Goal: Information Seeking & Learning: Learn about a topic

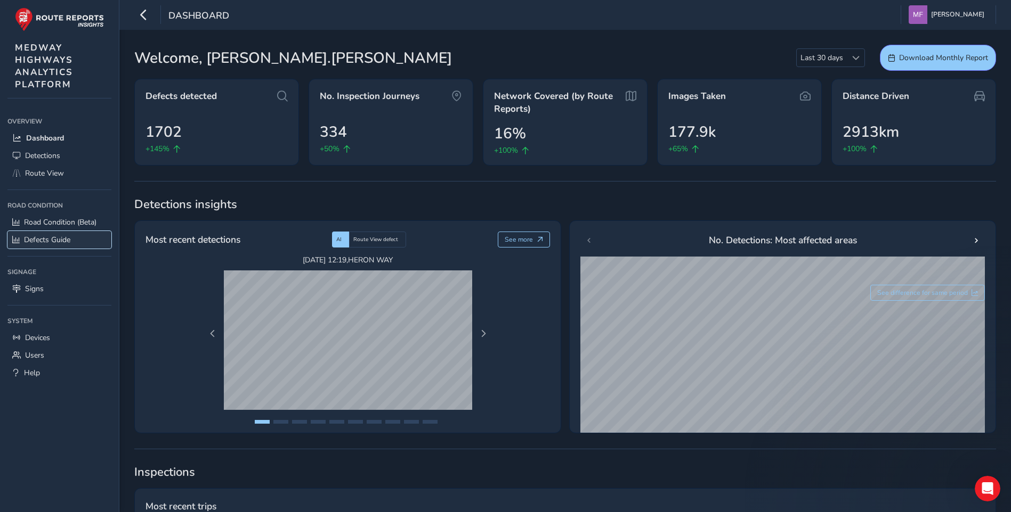
click at [56, 241] on span "Defects Guide" at bounding box center [47, 240] width 46 height 10
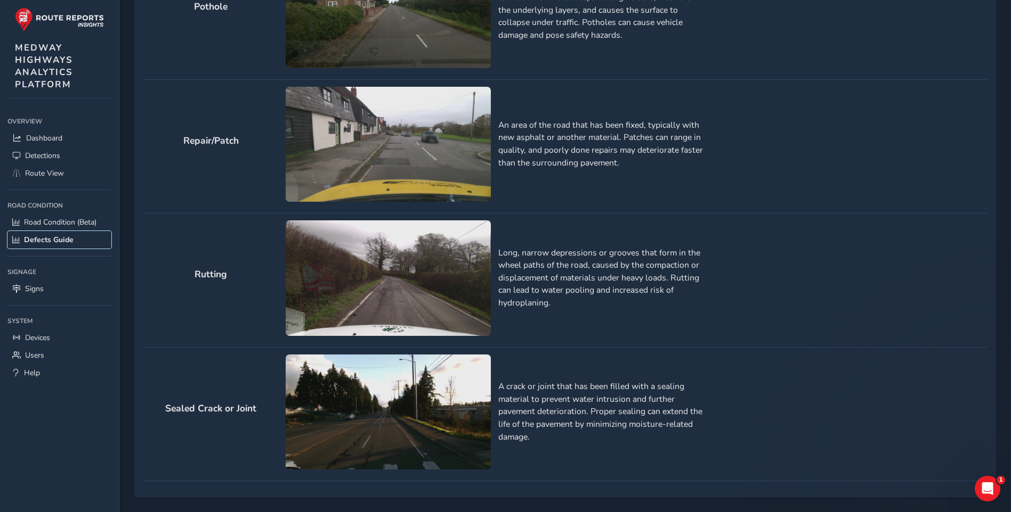
scroll to position [1109, 0]
click at [39, 156] on span "Detections" at bounding box center [42, 156] width 35 height 10
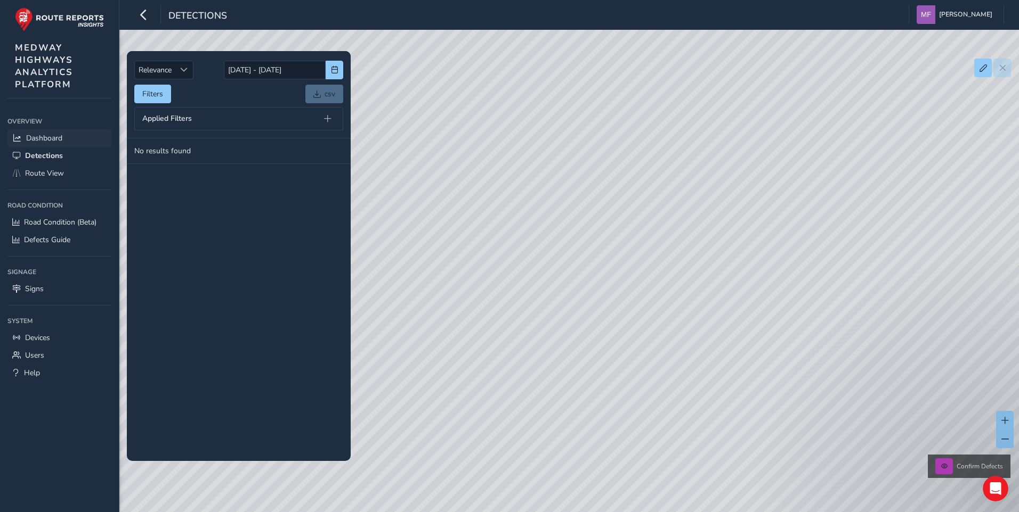
click at [52, 137] on span "Dashboard" at bounding box center [44, 138] width 36 height 10
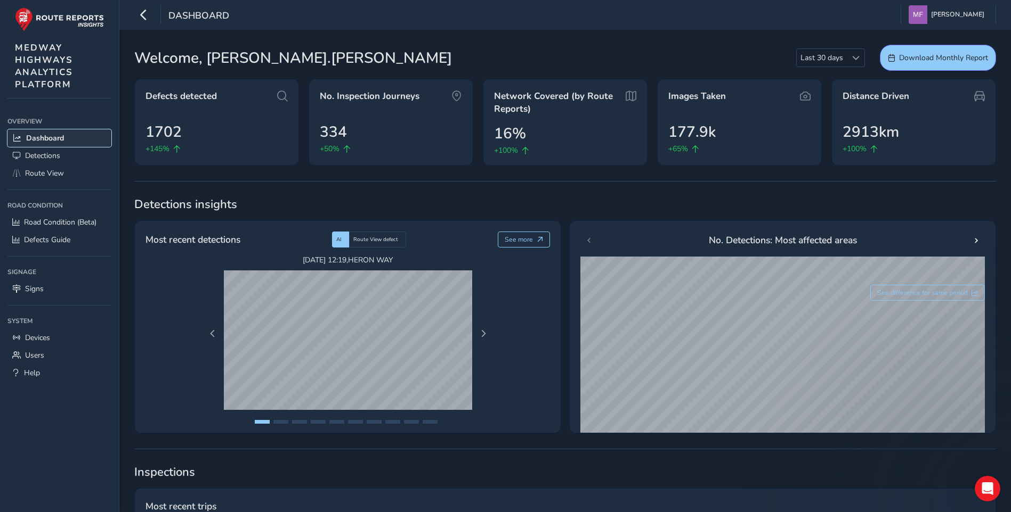
click at [34, 138] on span "Dashboard" at bounding box center [45, 138] width 38 height 10
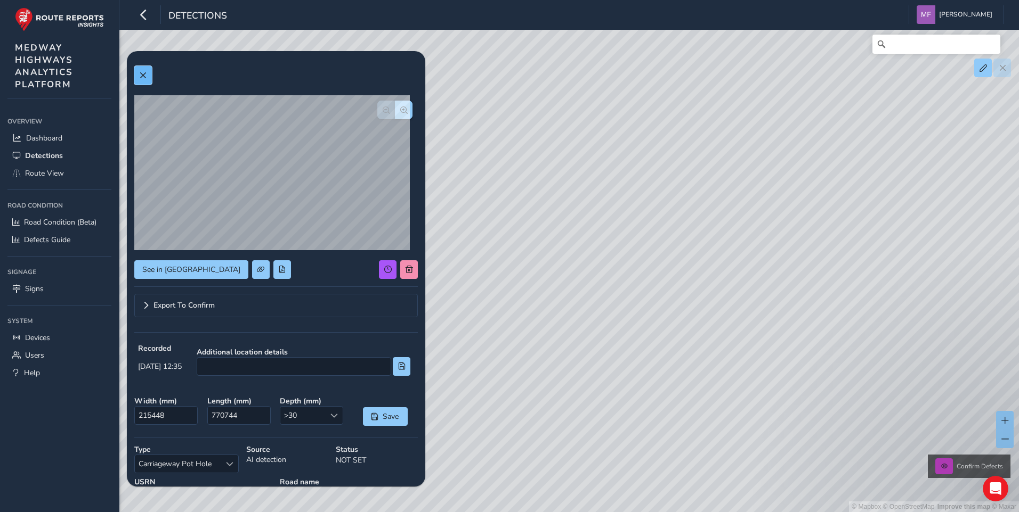
click at [142, 76] on span at bounding box center [142, 75] width 7 height 7
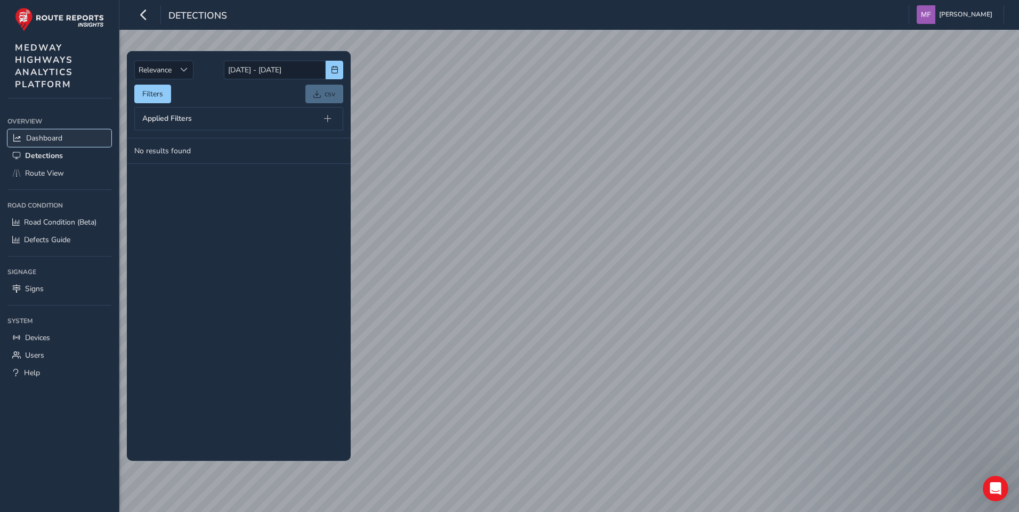
click at [53, 138] on span "Dashboard" at bounding box center [44, 138] width 36 height 10
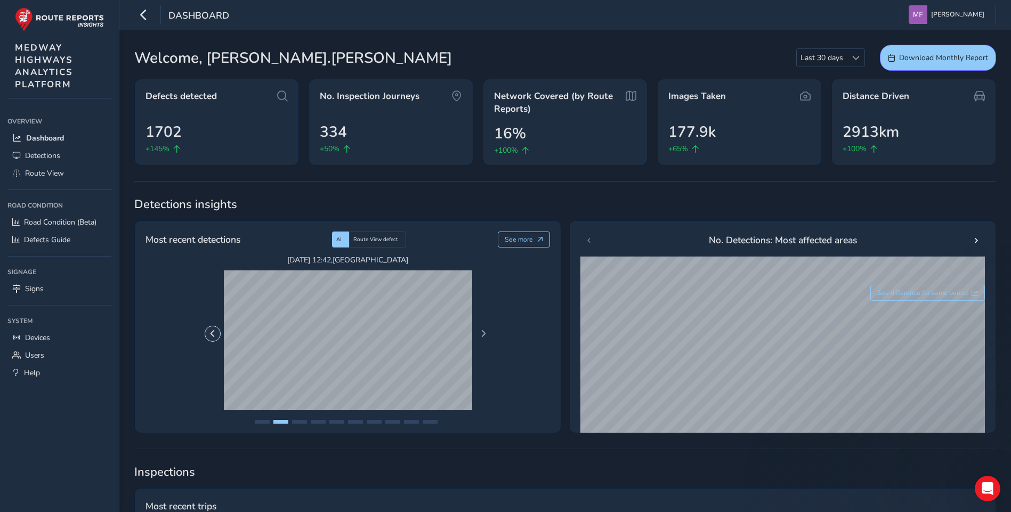
click at [210, 333] on span "Previous Page" at bounding box center [212, 333] width 7 height 7
click at [481, 333] on span "Next Page" at bounding box center [482, 333] width 7 height 7
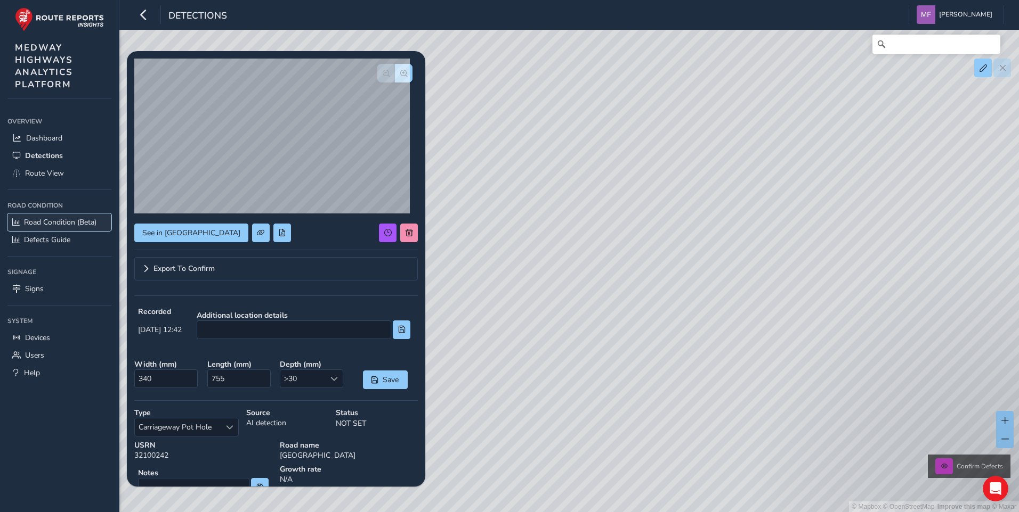
click at [61, 222] on span "Road Condition (Beta)" at bounding box center [60, 222] width 72 height 10
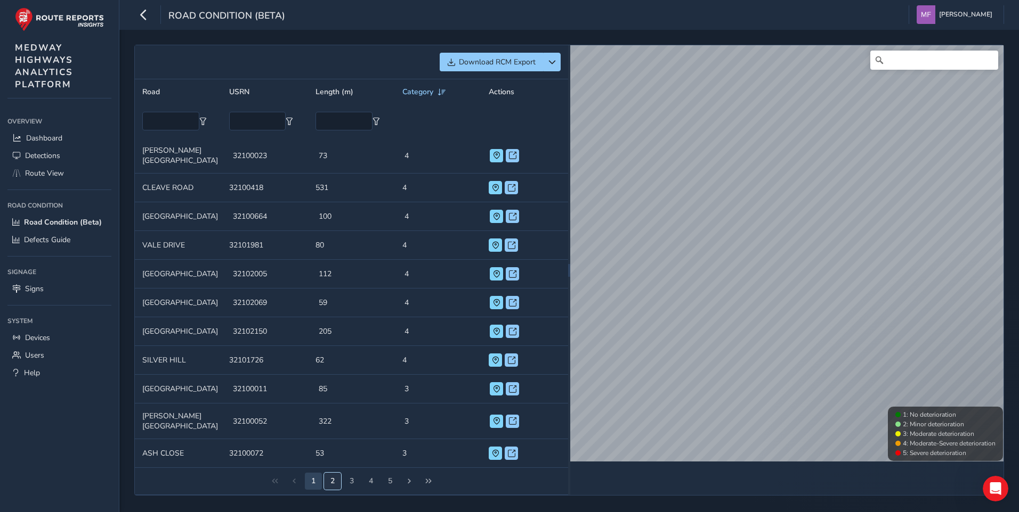
click at [331, 473] on button "2" at bounding box center [332, 481] width 17 height 17
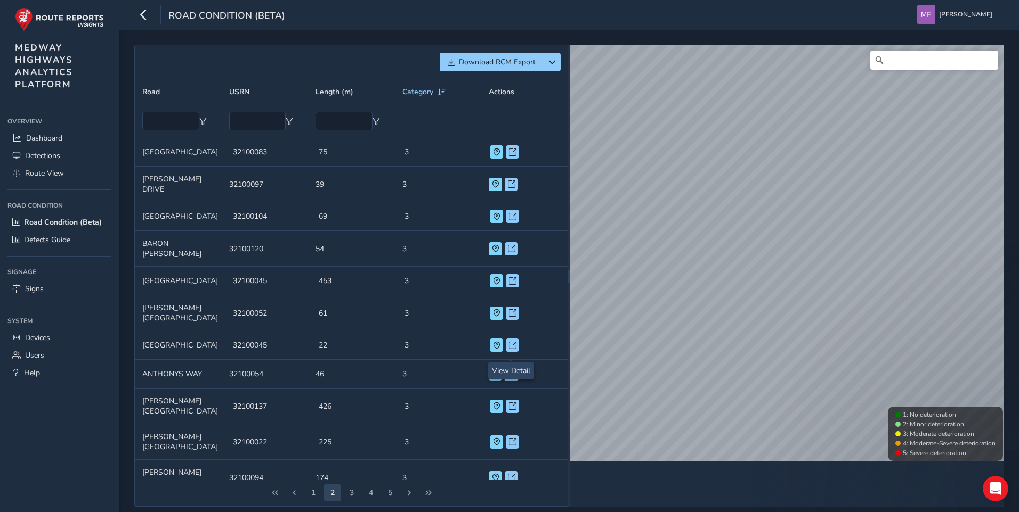
click at [511, 371] on span at bounding box center [511, 374] width 7 height 7
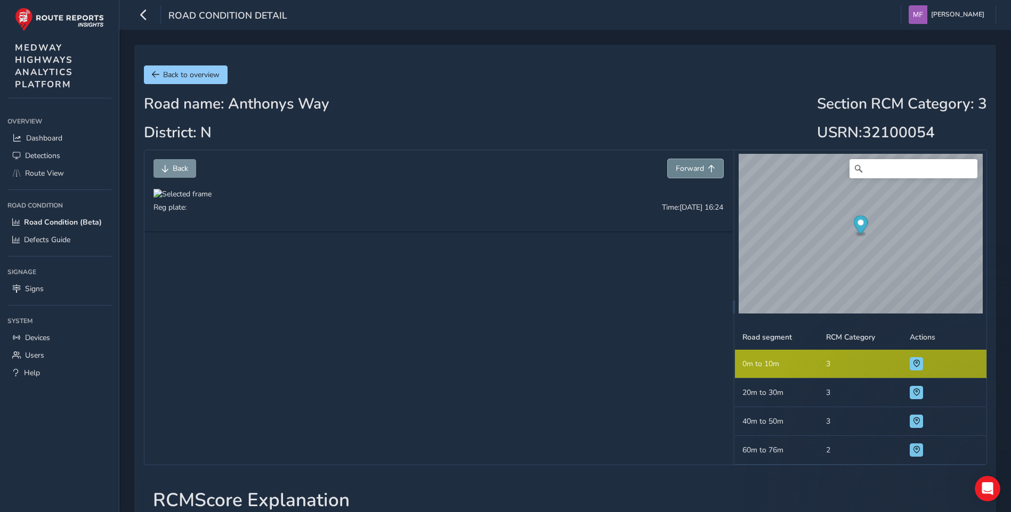
click at [711, 166] on span "Forward" at bounding box center [710, 168] width 7 height 7
click at [710, 167] on span "Forward" at bounding box center [710, 168] width 7 height 7
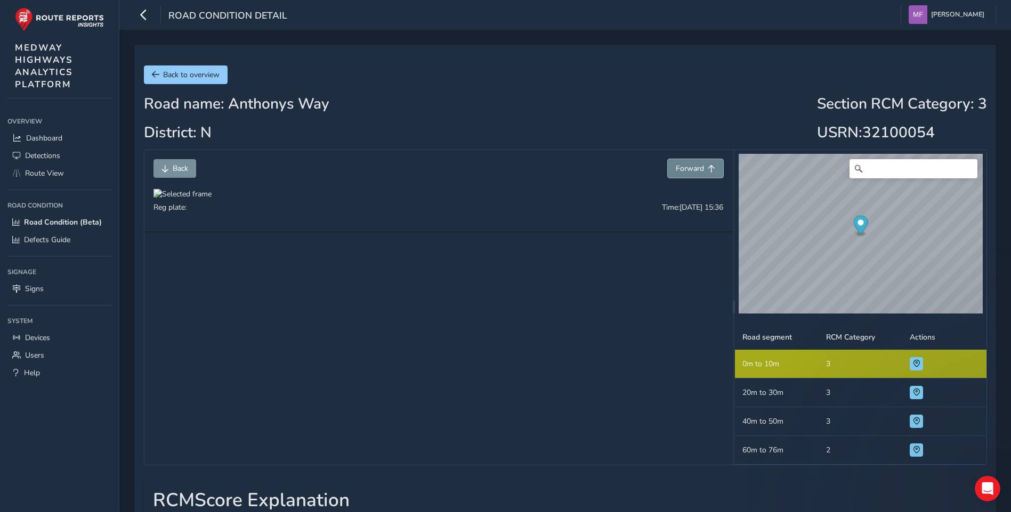
click at [710, 167] on span "Forward" at bounding box center [710, 168] width 7 height 7
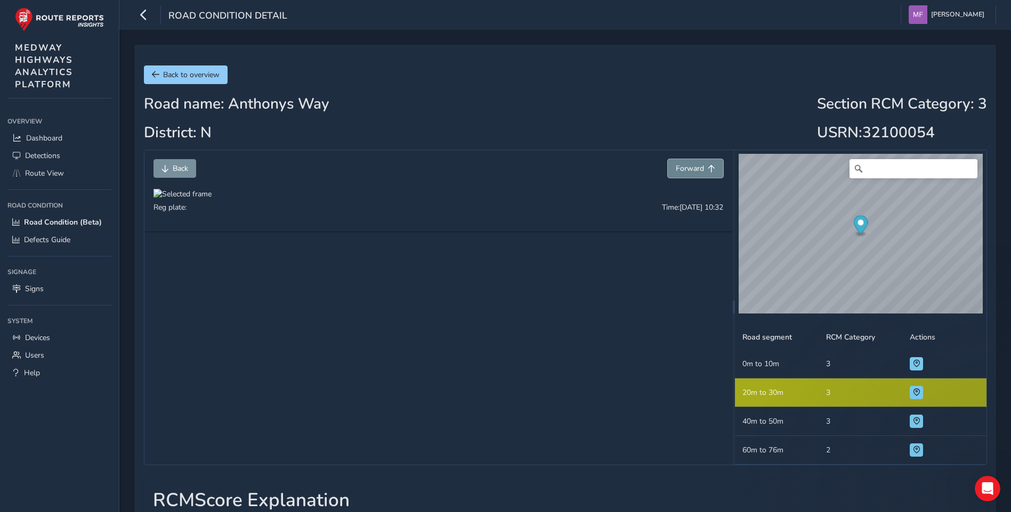
click at [710, 167] on span "Forward" at bounding box center [710, 168] width 7 height 7
click at [709, 167] on span "Forward" at bounding box center [710, 168] width 7 height 7
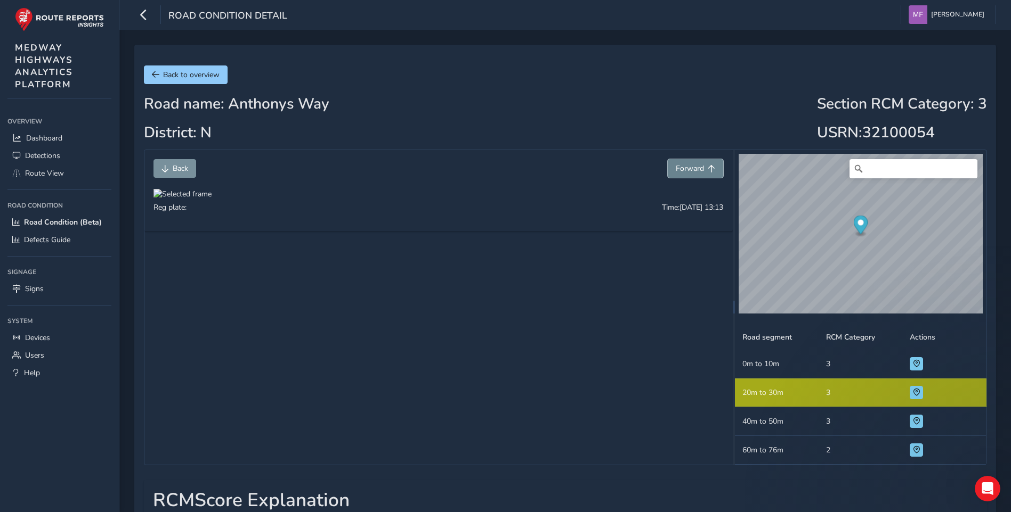
click at [708, 168] on span "Forward" at bounding box center [710, 168] width 7 height 7
click at [707, 168] on span "Forward" at bounding box center [710, 168] width 7 height 7
click at [707, 169] on button "Forward" at bounding box center [694, 168] width 55 height 19
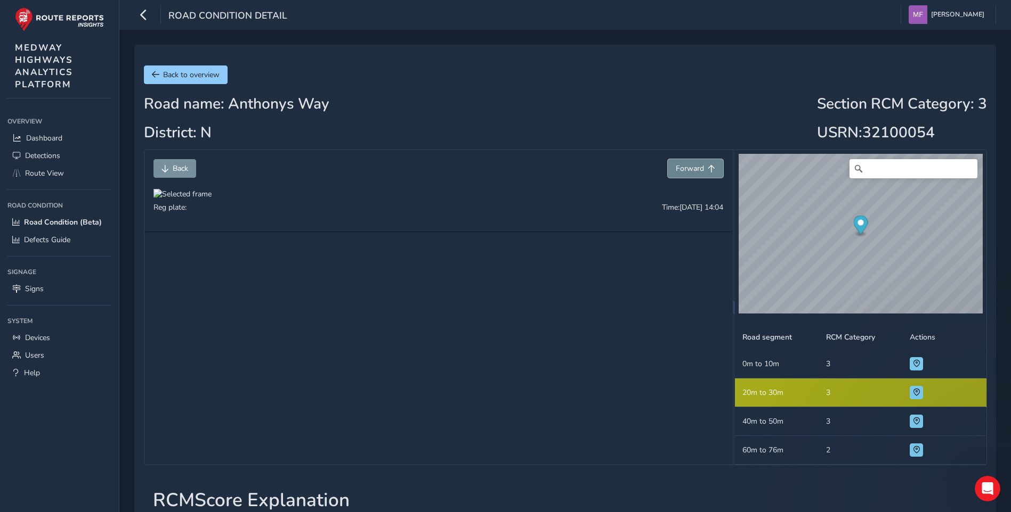
click at [706, 169] on button "Forward" at bounding box center [694, 168] width 55 height 19
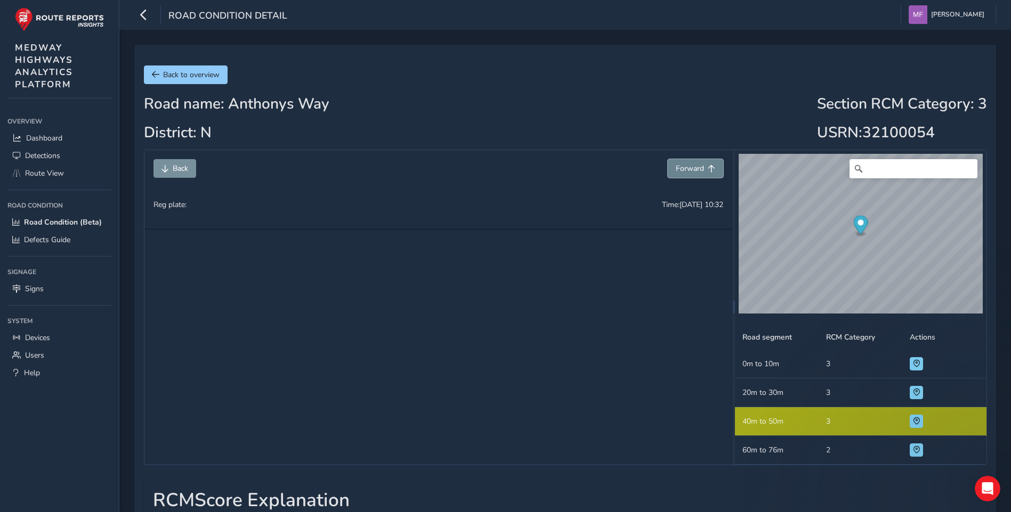
click at [706, 169] on button "Forward" at bounding box center [694, 168] width 55 height 19
click at [164, 170] on span "Back" at bounding box center [164, 168] width 7 height 7
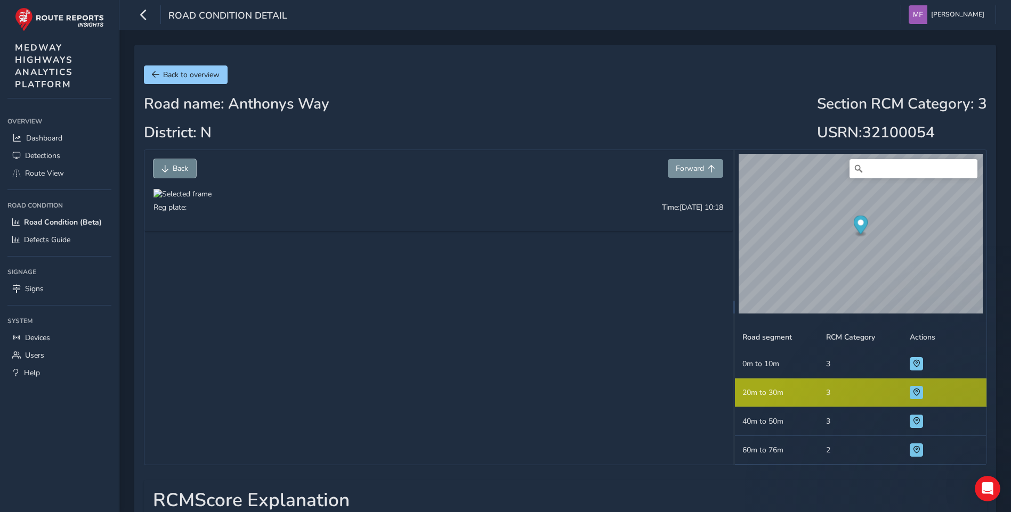
click at [164, 170] on span "Back" at bounding box center [164, 168] width 7 height 7
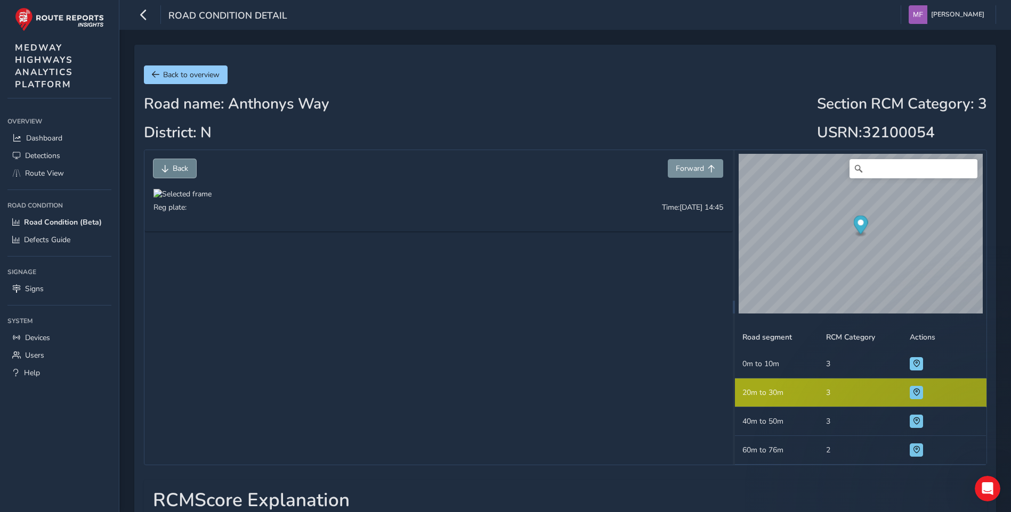
click at [164, 170] on span "Back" at bounding box center [164, 168] width 7 height 7
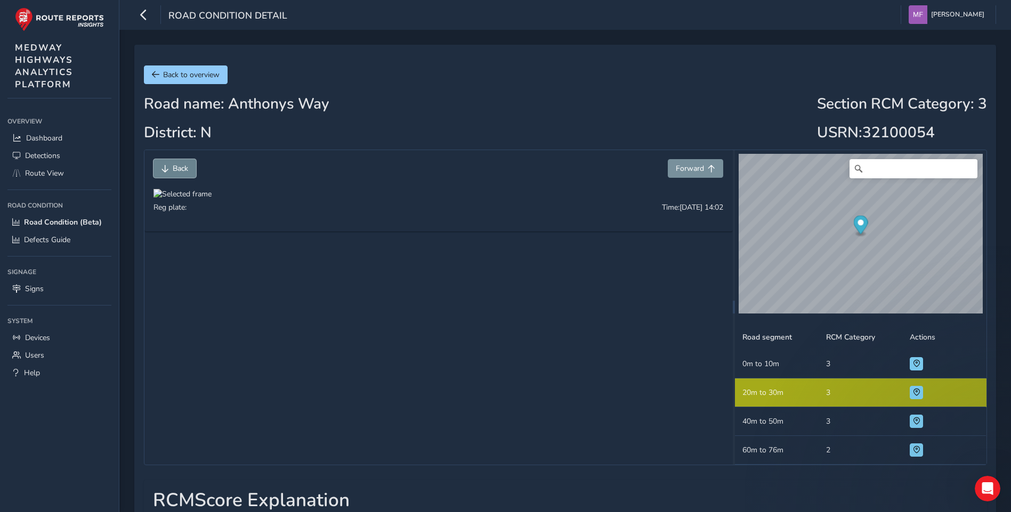
click at [164, 170] on span "Back" at bounding box center [164, 168] width 7 height 7
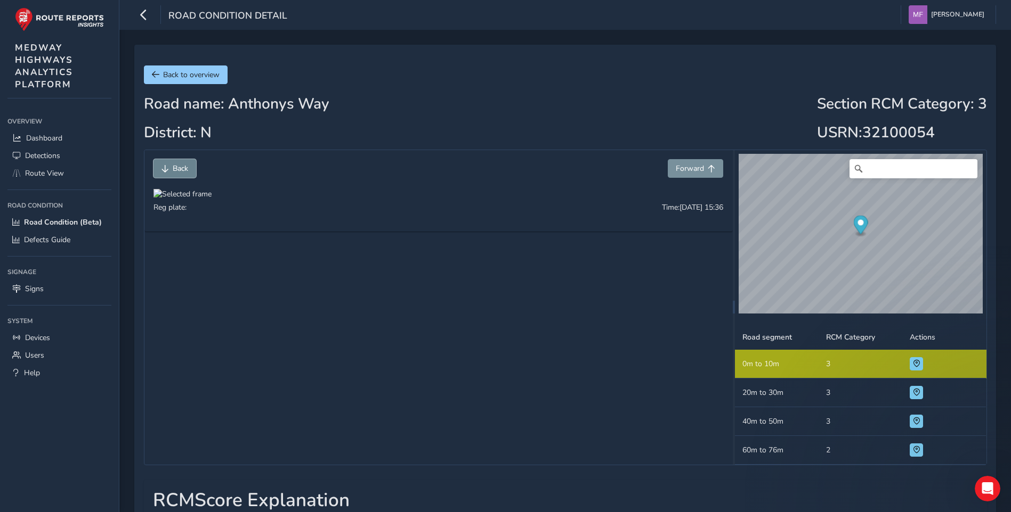
click at [164, 170] on span "Back" at bounding box center [164, 168] width 7 height 7
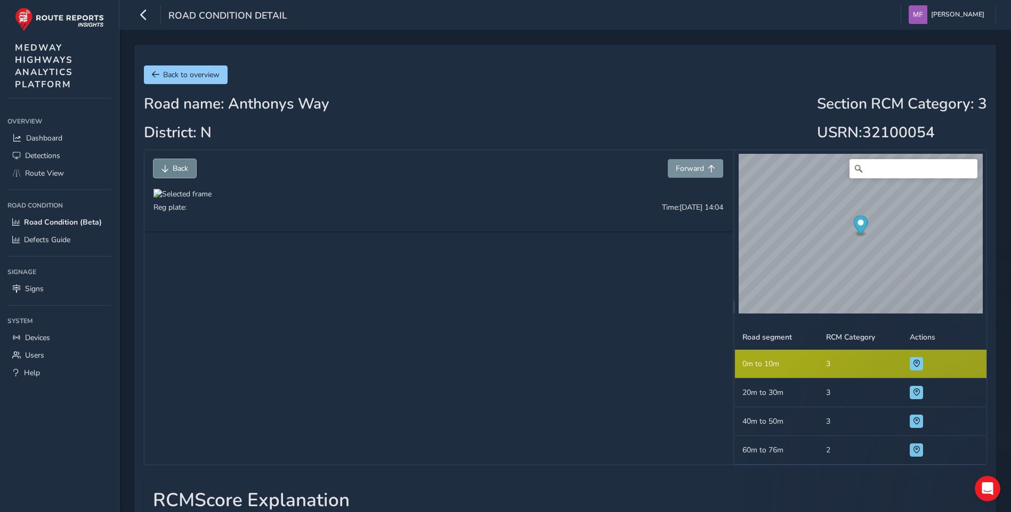
click at [164, 170] on span "Back" at bounding box center [164, 168] width 7 height 7
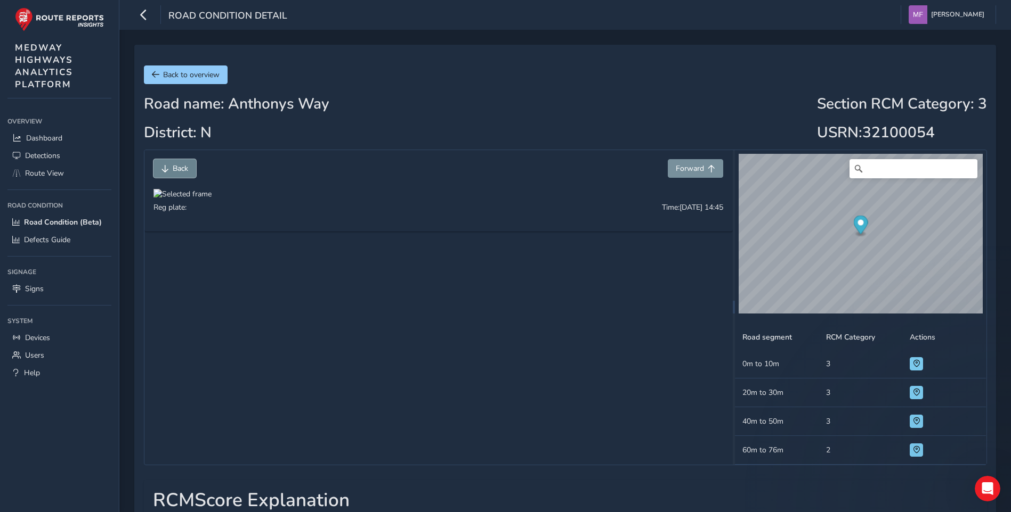
click at [164, 170] on span "Back" at bounding box center [164, 168] width 7 height 7
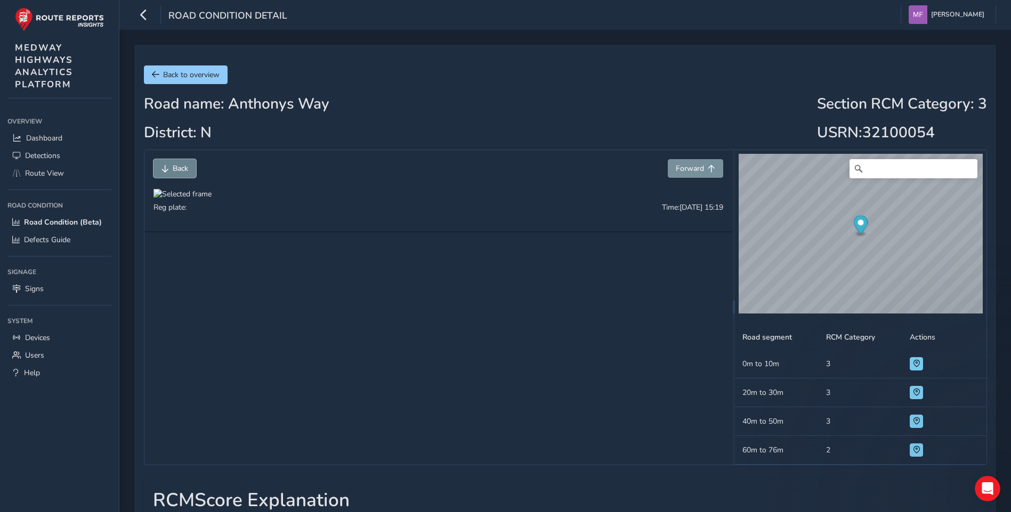
click at [164, 170] on span "Back" at bounding box center [164, 168] width 7 height 7
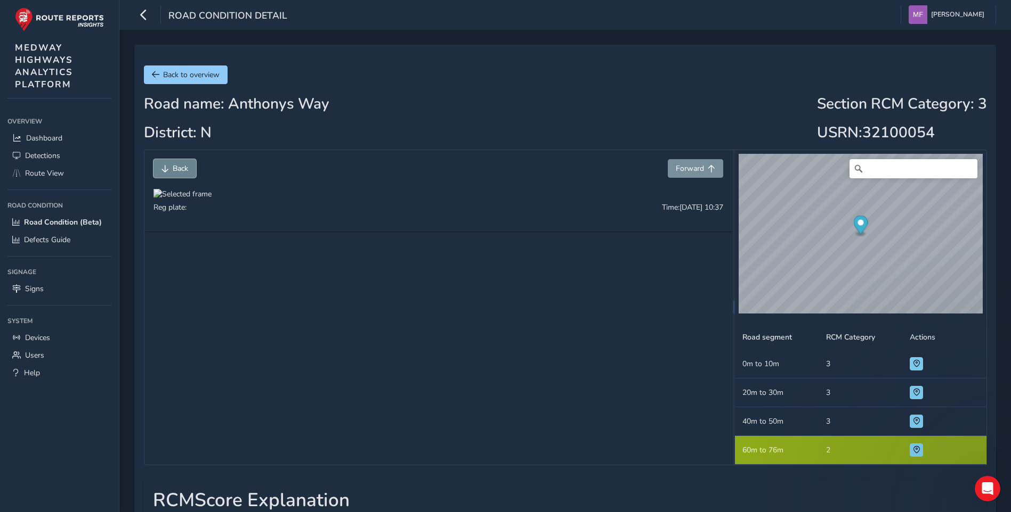
click at [164, 170] on span "Back" at bounding box center [164, 168] width 7 height 7
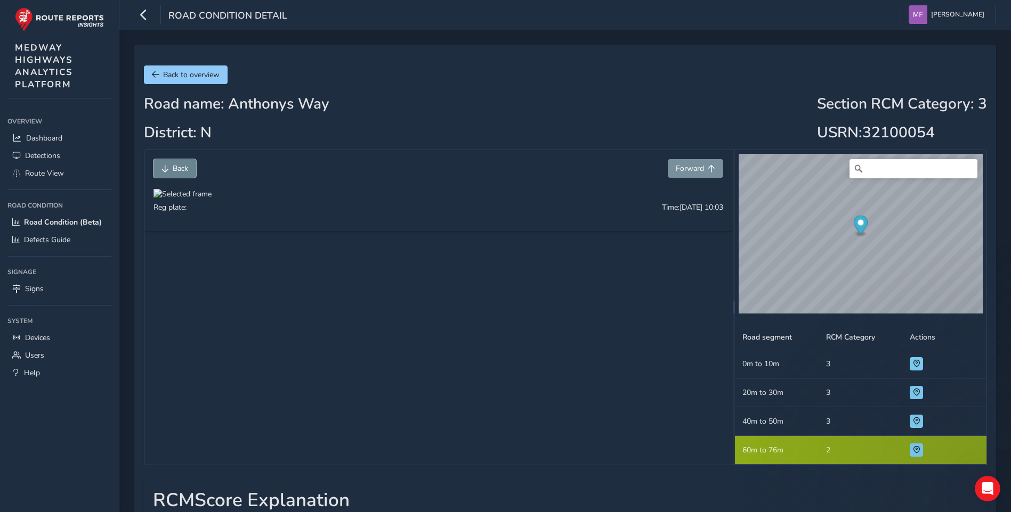
click at [164, 170] on span "Back" at bounding box center [164, 168] width 7 height 7
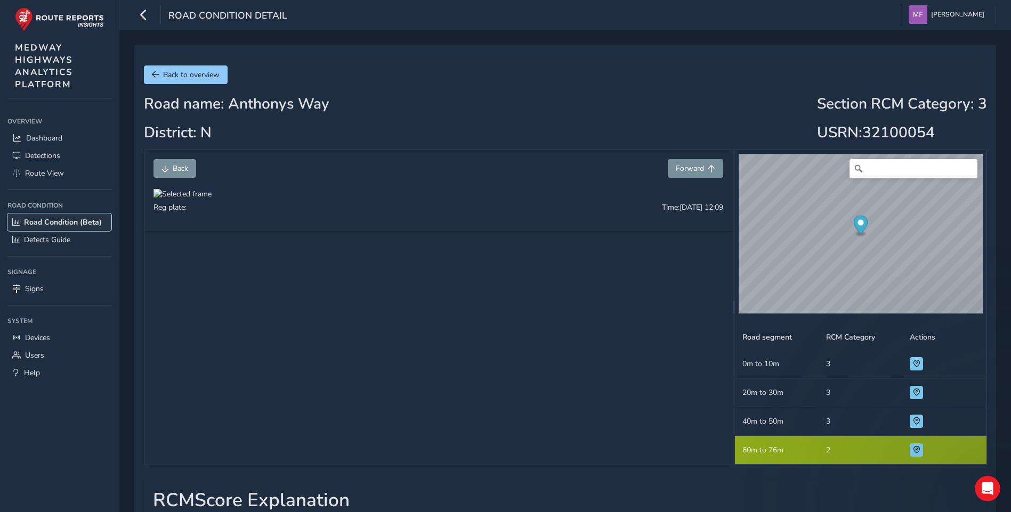
click at [61, 222] on span "Road Condition (Beta)" at bounding box center [63, 222] width 78 height 10
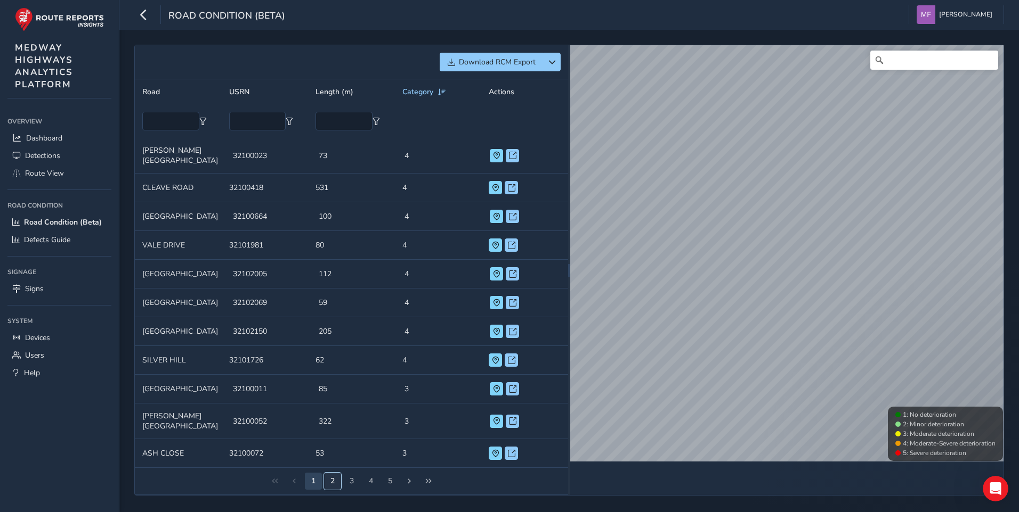
click at [331, 473] on button "2" at bounding box center [332, 481] width 17 height 17
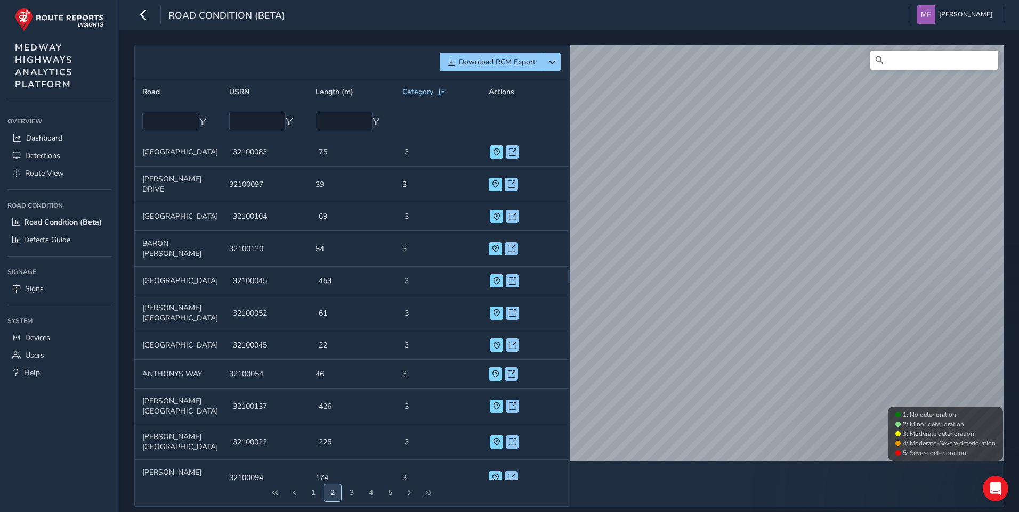
click at [332, 485] on button "2" at bounding box center [332, 493] width 17 height 17
click at [426, 490] on span "Last Page" at bounding box center [428, 493] width 7 height 7
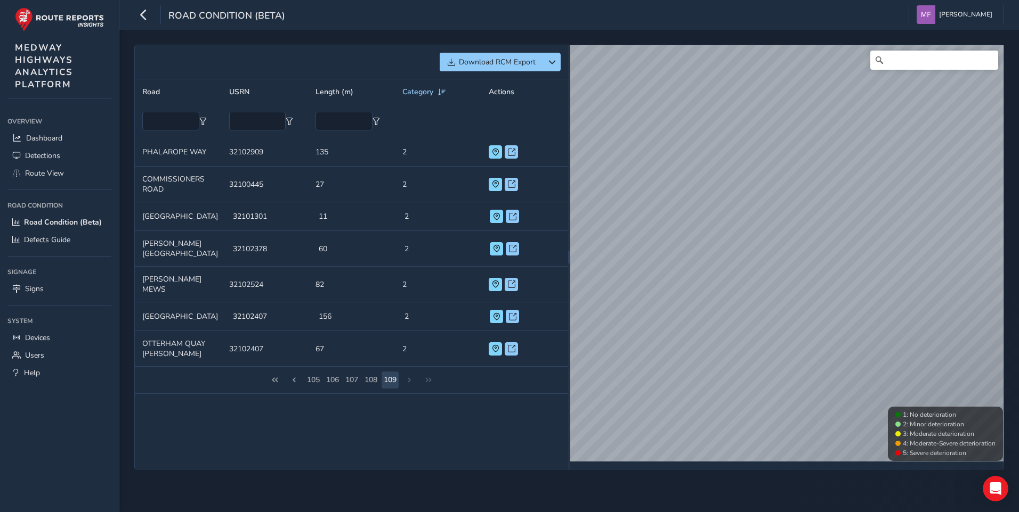
click at [409, 372] on div "105 106 107 108 109" at bounding box center [351, 380] width 433 height 27
click at [369, 374] on button "108" at bounding box center [370, 380] width 17 height 17
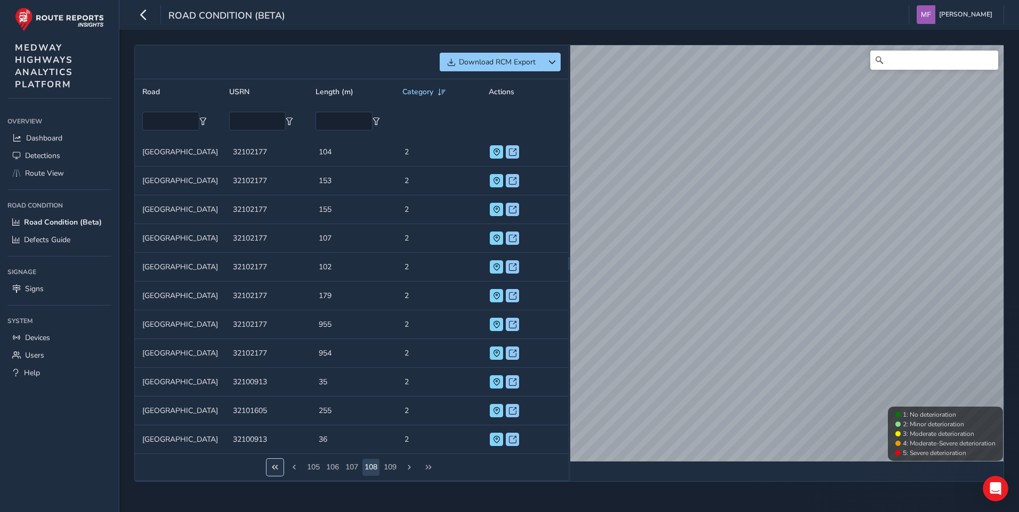
click at [276, 471] on span "First Page" at bounding box center [274, 467] width 7 height 7
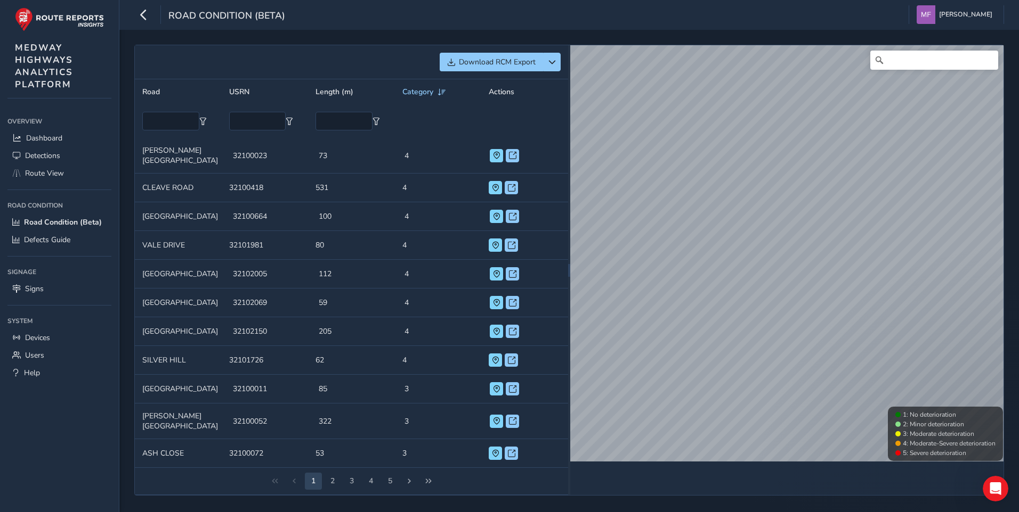
click at [276, 474] on div "1 2 3 4 5" at bounding box center [351, 481] width 433 height 27
click at [409, 478] on span "Next Page" at bounding box center [408, 481] width 7 height 7
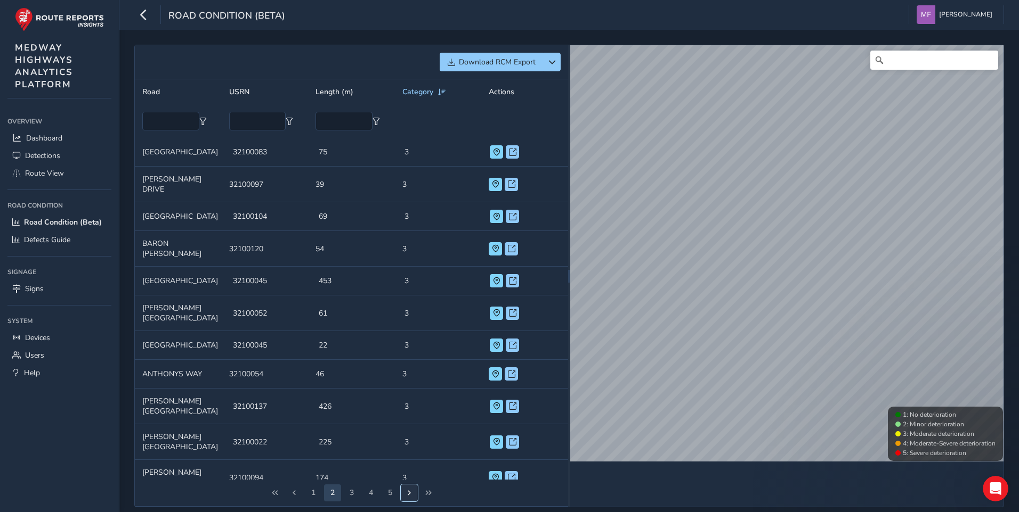
click at [409, 485] on button "Next Page" at bounding box center [409, 493] width 17 height 17
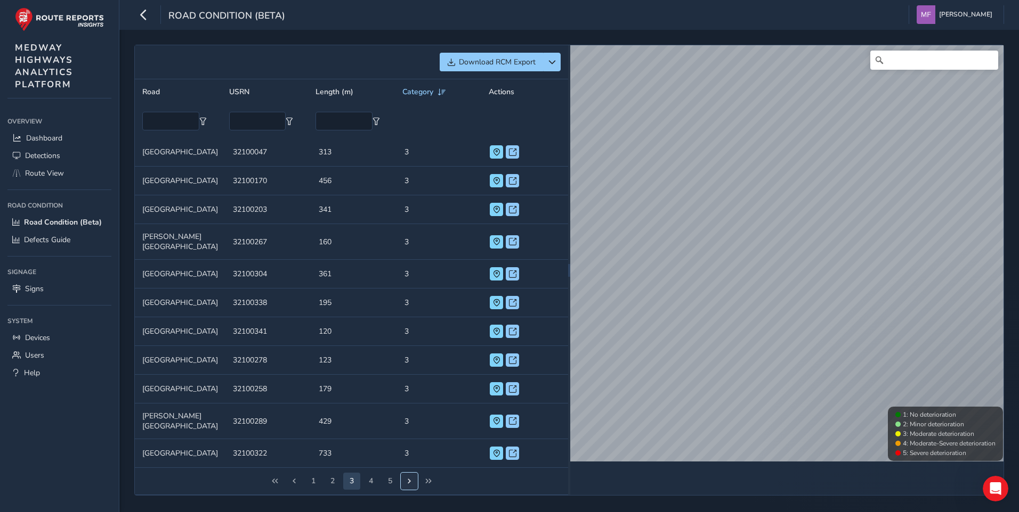
click at [409, 474] on button "Next Page" at bounding box center [409, 481] width 17 height 17
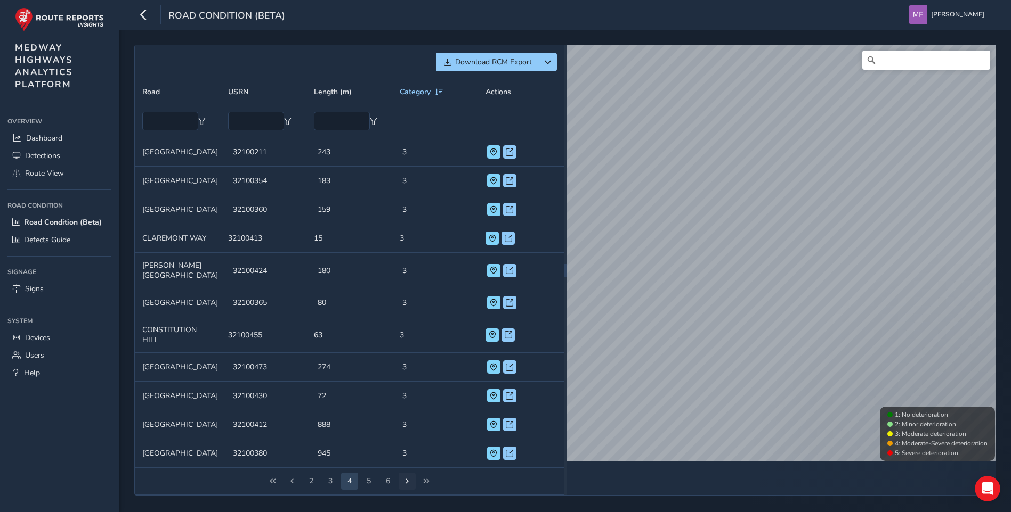
click at [409, 468] on td "Category 3" at bounding box center [437, 453] width 85 height 29
click at [407, 485] on span "Next Page" at bounding box center [406, 481] width 7 height 7
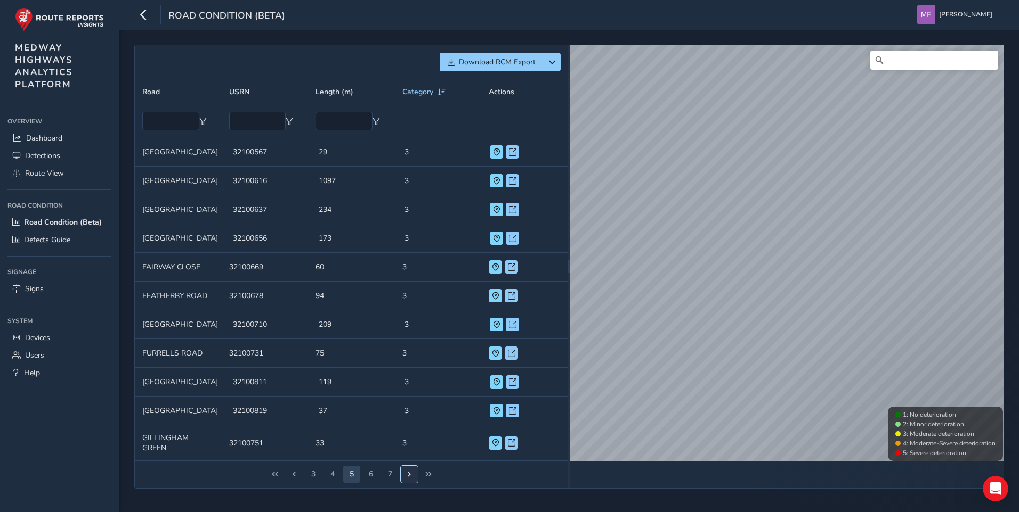
click at [406, 475] on span "Next Page" at bounding box center [408, 474] width 7 height 7
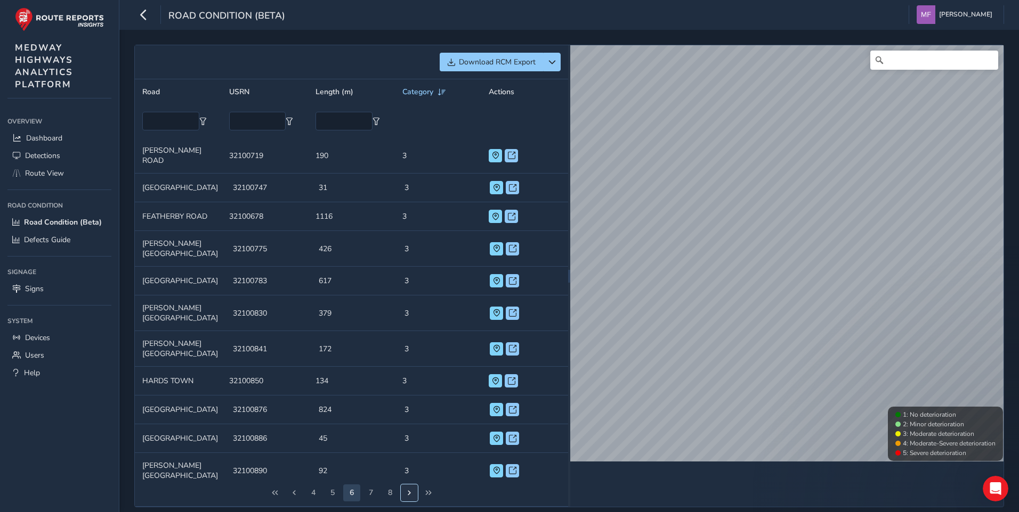
click at [406, 490] on span "Next Page" at bounding box center [408, 493] width 7 height 7
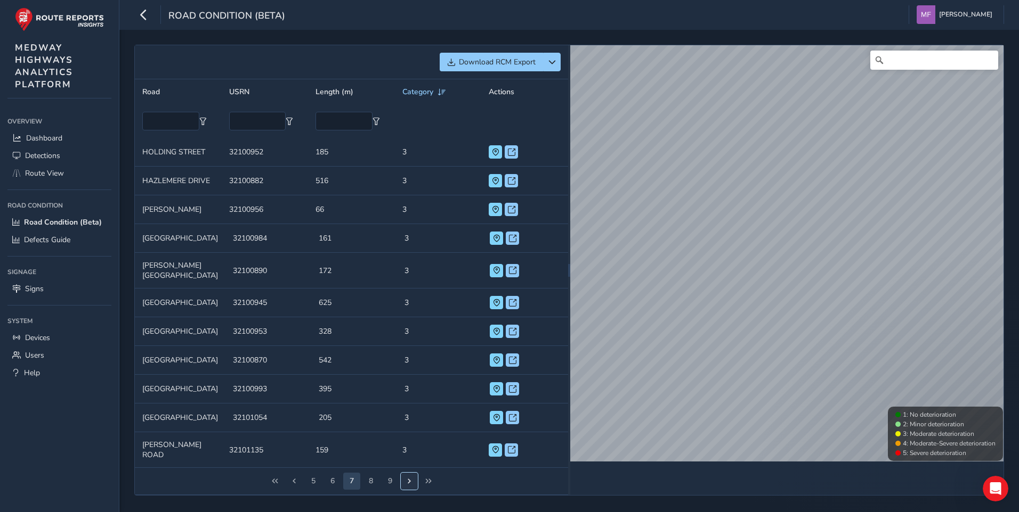
click at [409, 478] on span "Next Page" at bounding box center [408, 481] width 7 height 7
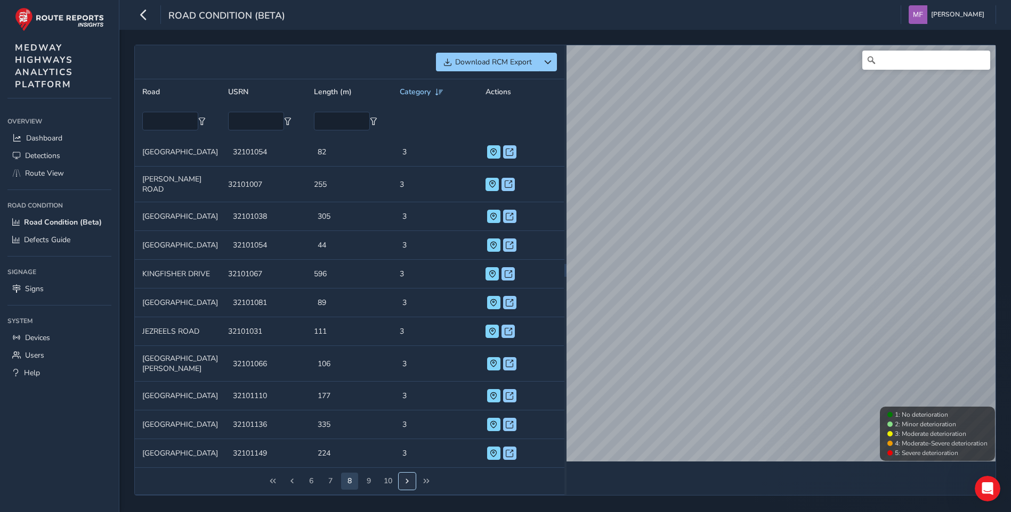
click at [406, 485] on span "Next Page" at bounding box center [406, 481] width 7 height 7
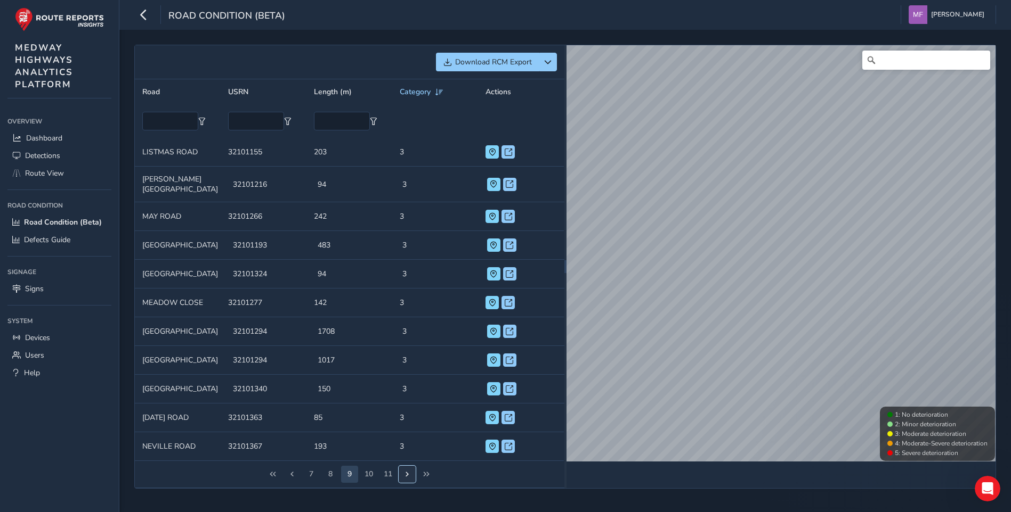
click at [406, 478] on span "Next Page" at bounding box center [406, 474] width 7 height 7
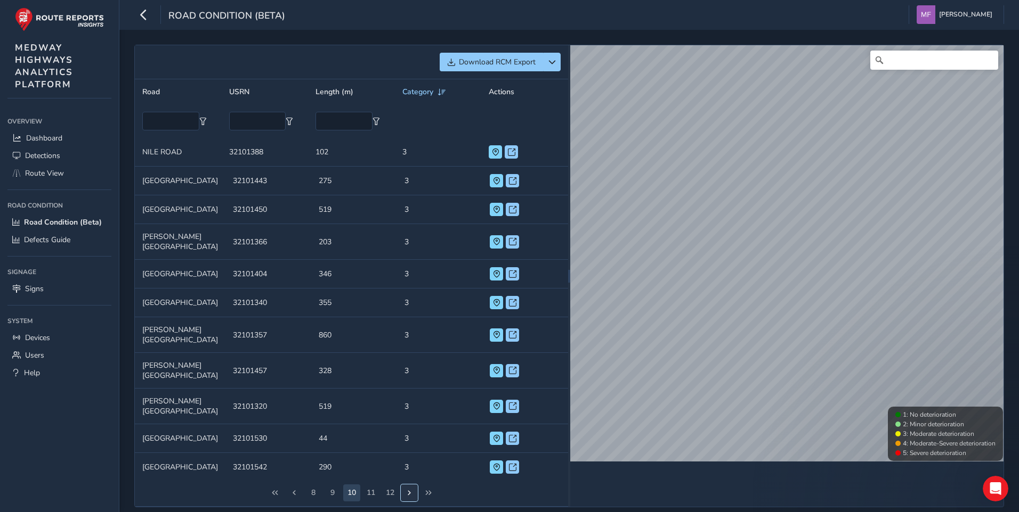
click at [408, 490] on span "Next Page" at bounding box center [408, 493] width 7 height 7
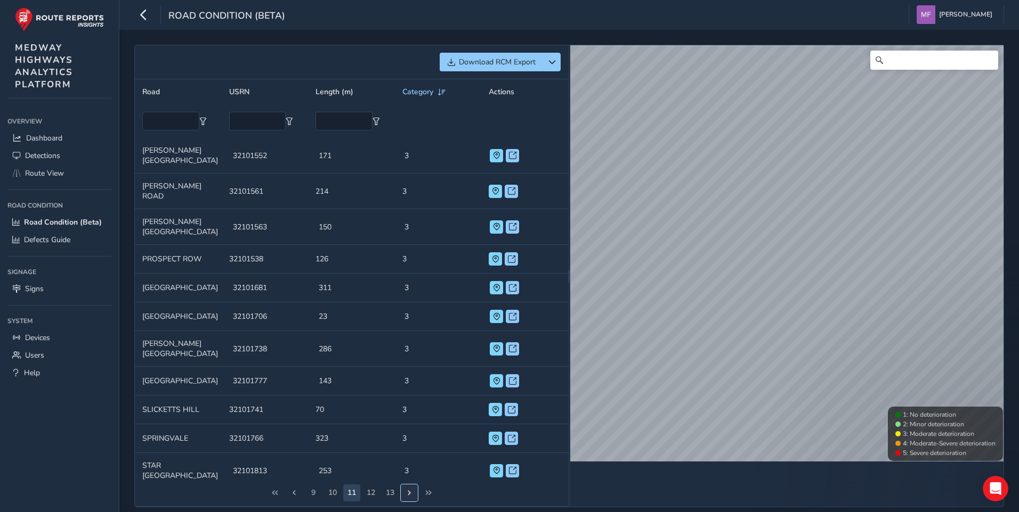
click at [408, 490] on span "Next Page" at bounding box center [408, 493] width 7 height 7
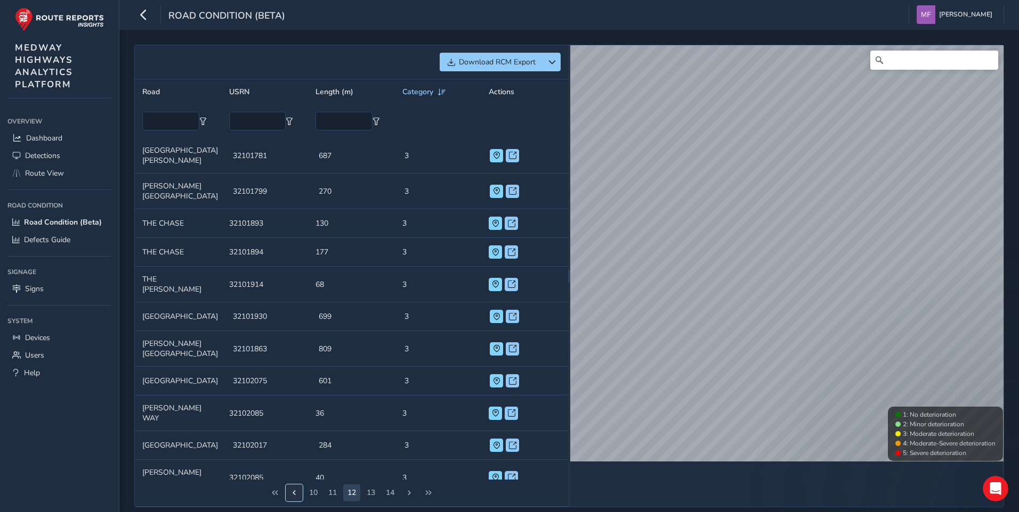
click at [294, 490] on span "Previous Page" at bounding box center [293, 493] width 7 height 7
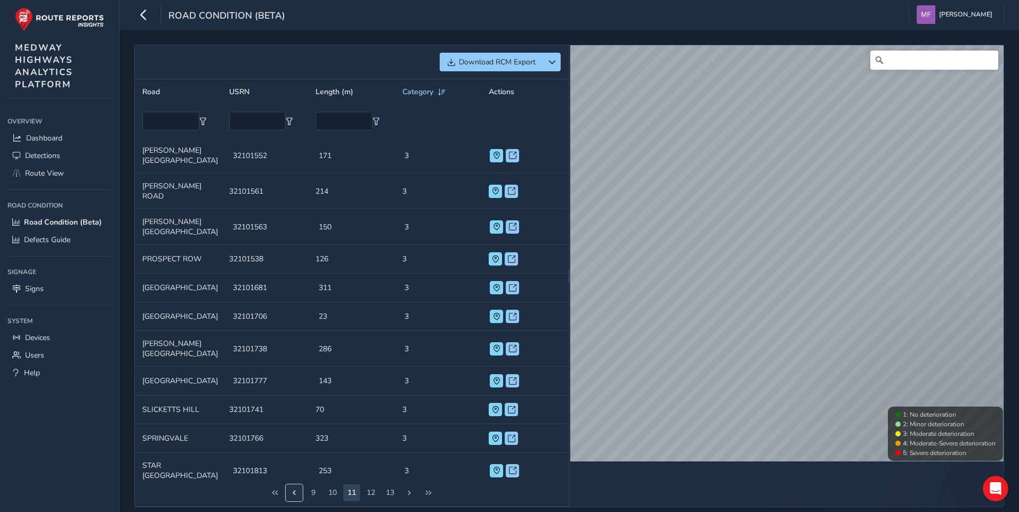
click at [294, 490] on span "Previous Page" at bounding box center [293, 493] width 7 height 7
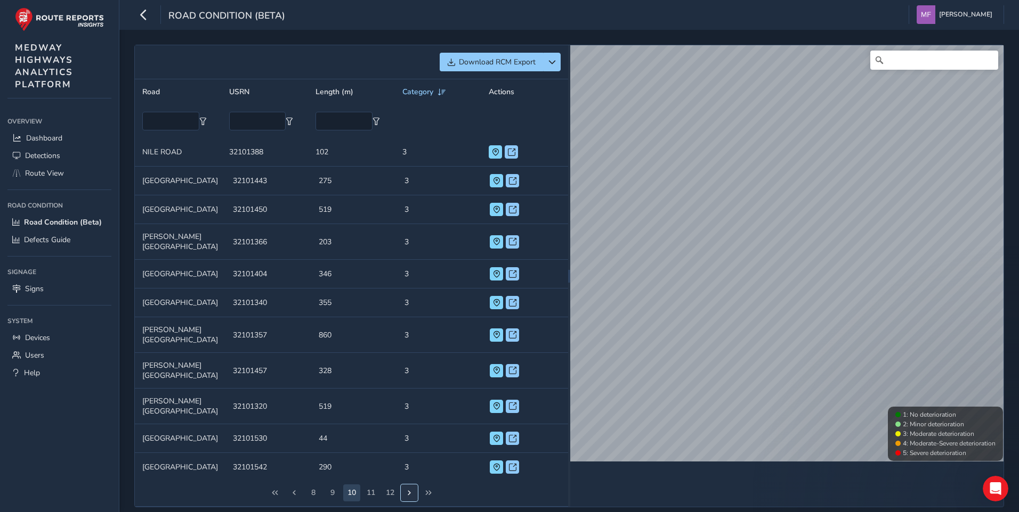
click at [408, 490] on span "Next Page" at bounding box center [408, 493] width 7 height 7
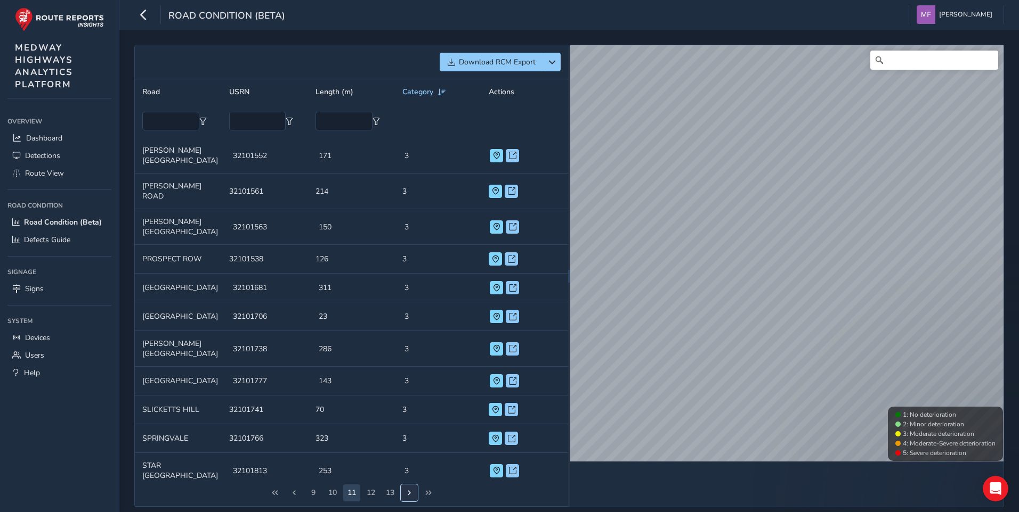
click at [408, 485] on button "Next Page" at bounding box center [409, 493] width 17 height 17
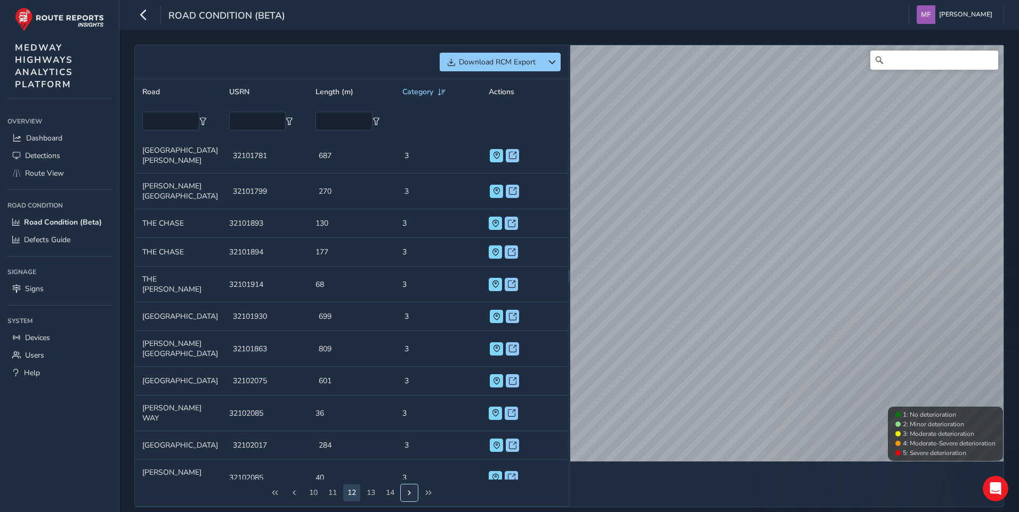
click at [408, 485] on button "Next Page" at bounding box center [409, 493] width 17 height 17
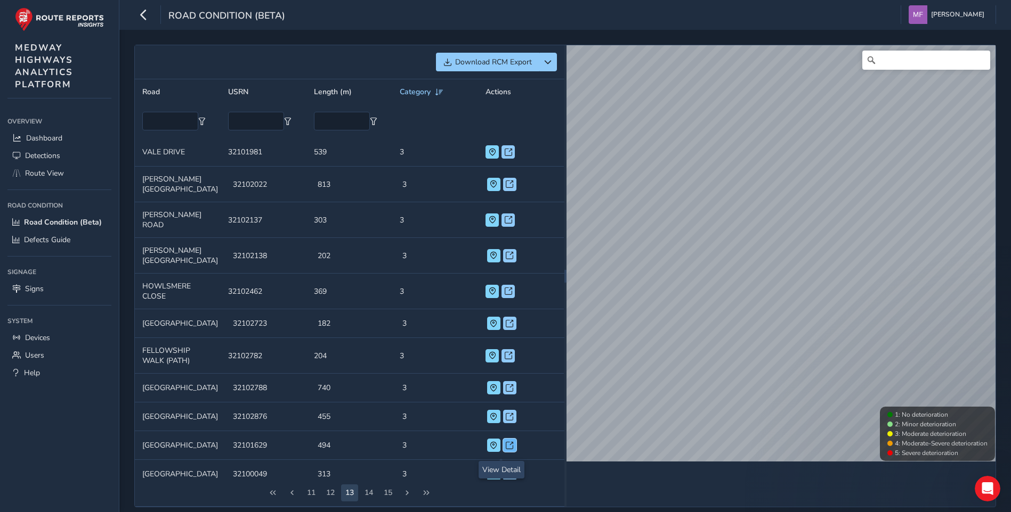
click at [506, 450] on span at bounding box center [509, 445] width 7 height 7
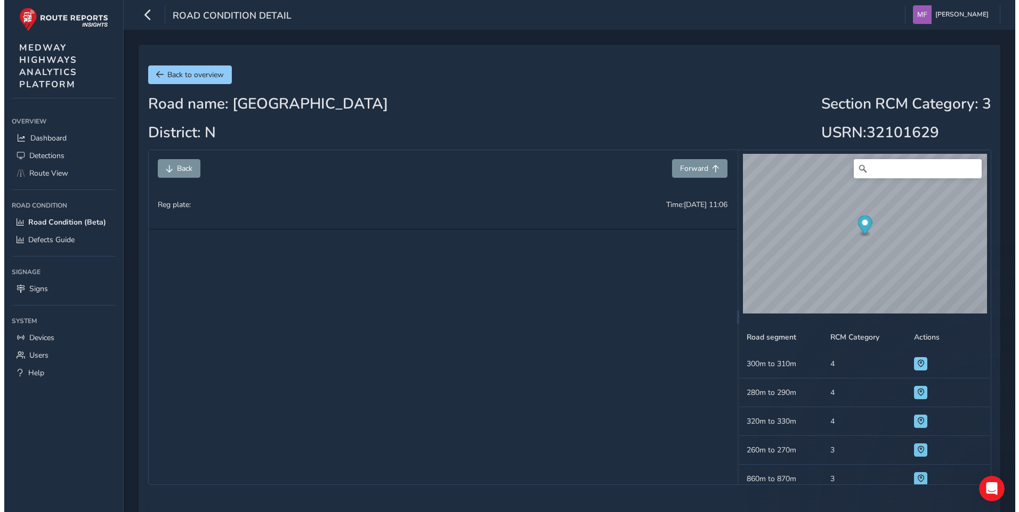
scroll to position [1151, 0]
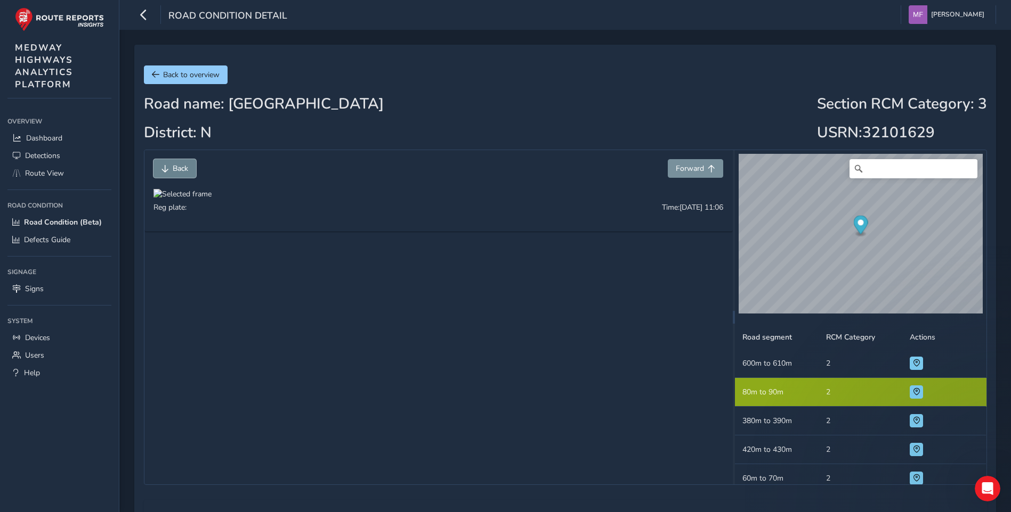
click at [164, 168] on span "Back" at bounding box center [164, 168] width 7 height 7
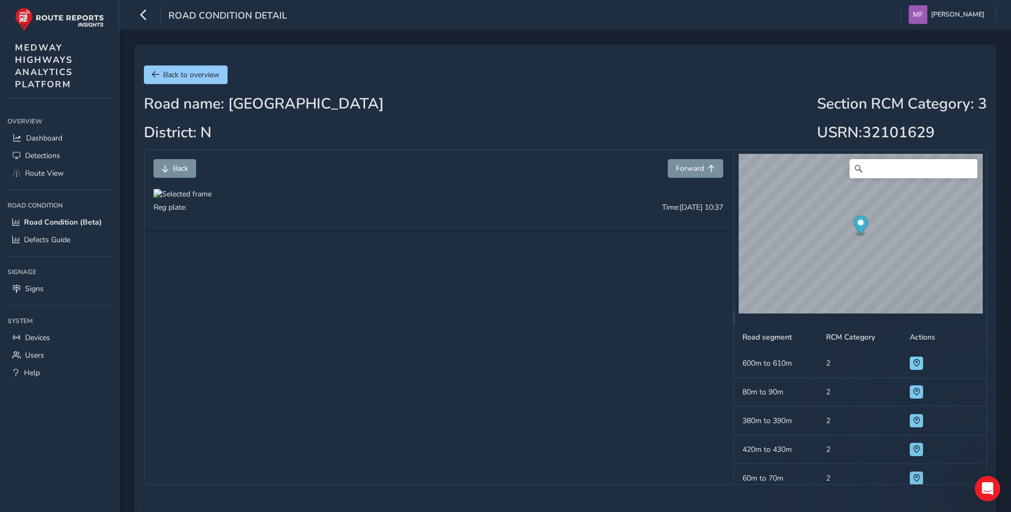
drag, startPoint x: 507, startPoint y: 387, endPoint x: 486, endPoint y: 387, distance: 20.2
click at [211, 199] on div at bounding box center [182, 194] width 58 height 10
click at [782, 478] on td "Road segment 60m to 70m" at bounding box center [777, 479] width 84 height 29
click at [915, 478] on button at bounding box center [915, 478] width 13 height 13
click at [913, 363] on span at bounding box center [916, 363] width 7 height 7
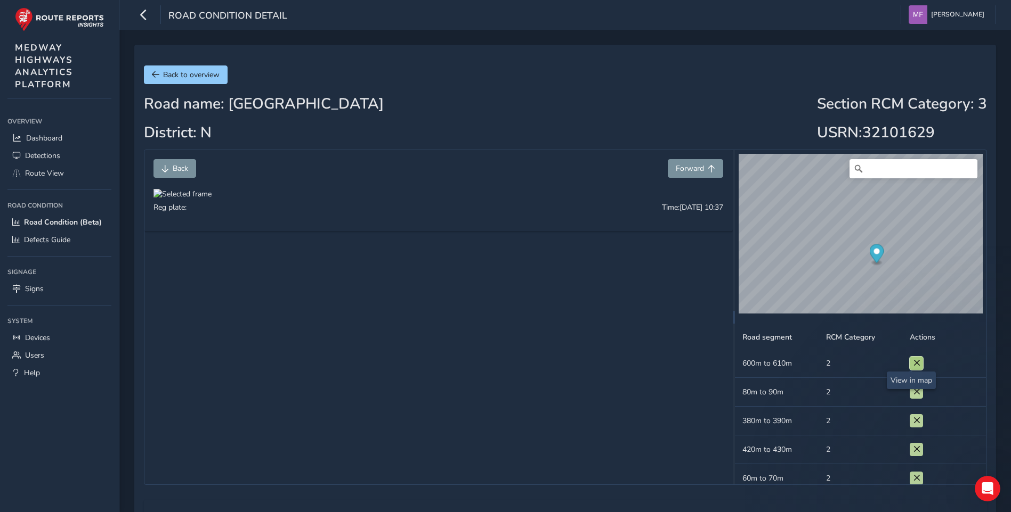
click at [913, 363] on span at bounding box center [916, 363] width 7 height 7
click at [176, 169] on span "Back" at bounding box center [180, 169] width 15 height 10
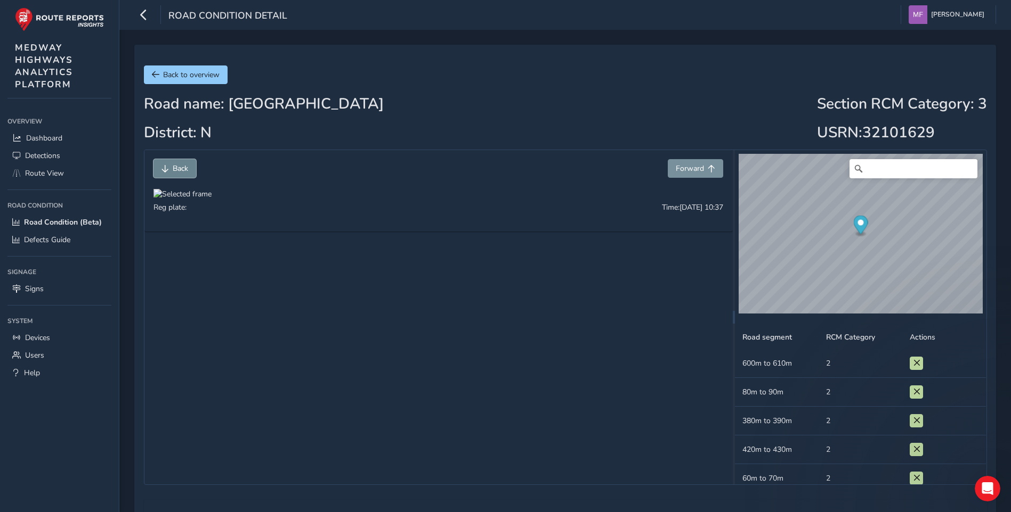
click at [176, 169] on span "Back" at bounding box center [180, 169] width 15 height 10
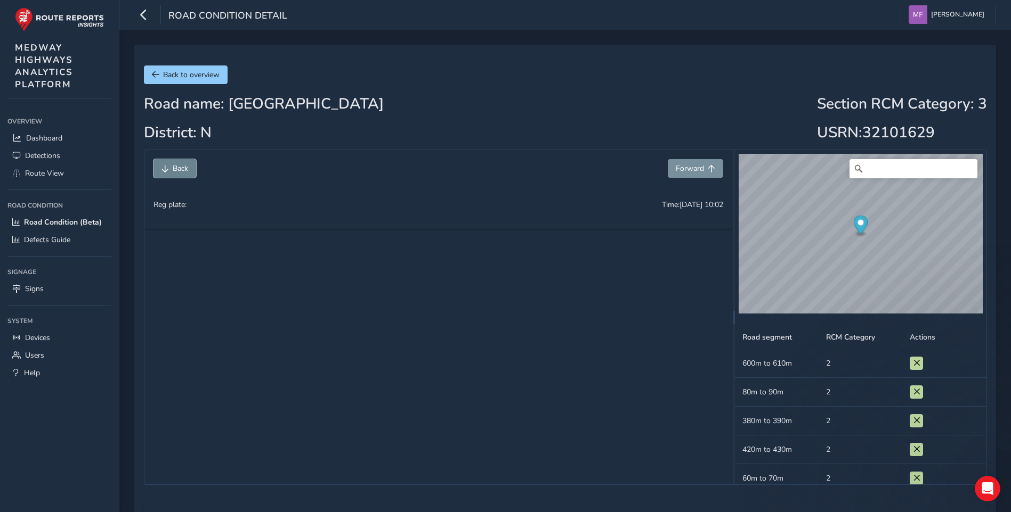
click at [176, 169] on span "Back" at bounding box center [180, 169] width 15 height 10
click at [39, 155] on span "Detections" at bounding box center [42, 156] width 35 height 10
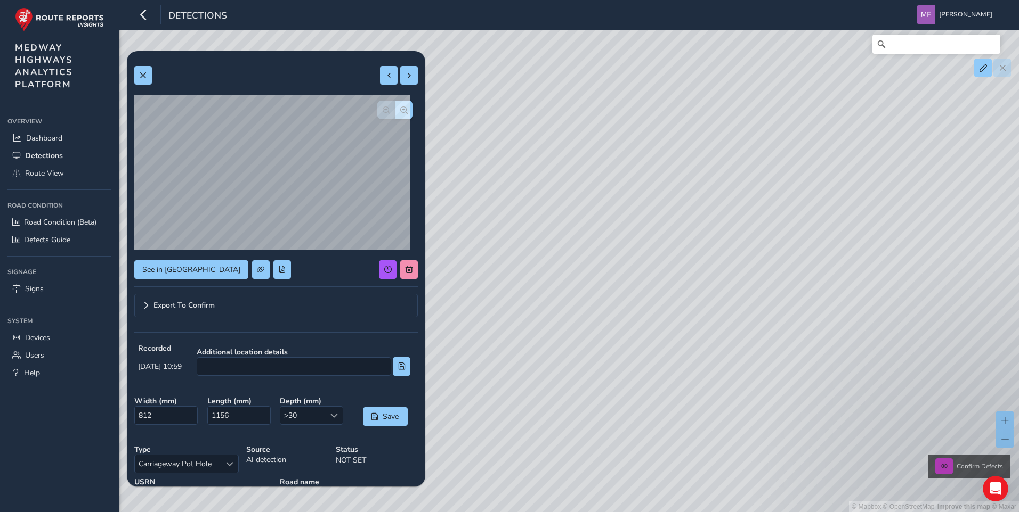
click at [750, 303] on div "© Mapbox © OpenStreetMap Improve this map © Maxar Confirm Defects" at bounding box center [509, 256] width 1019 height 512
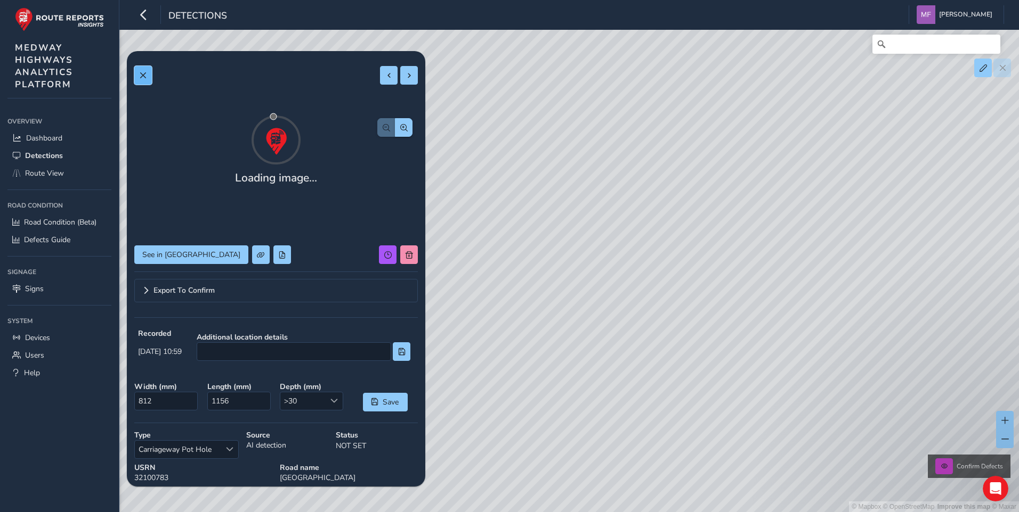
click at [142, 75] on span at bounding box center [142, 75] width 7 height 7
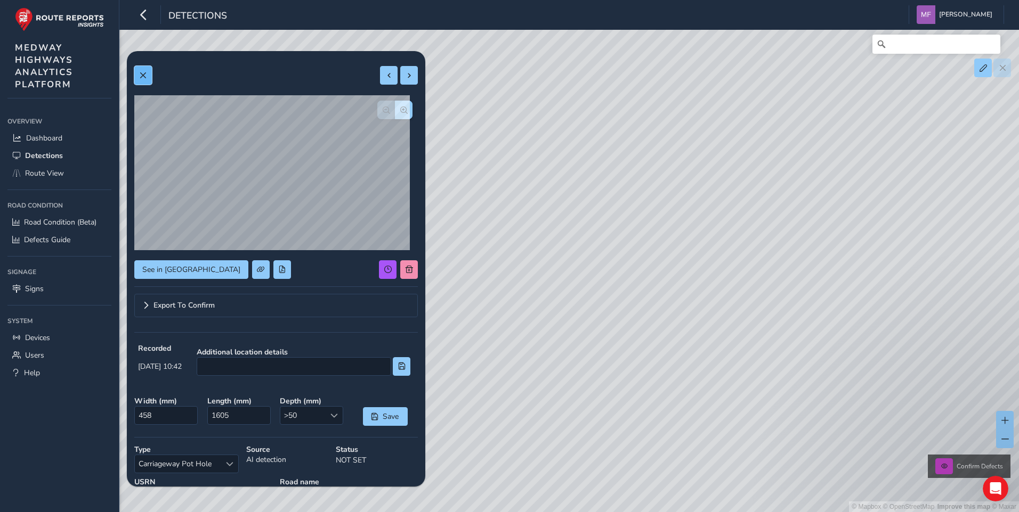
click at [142, 72] on span at bounding box center [142, 75] width 7 height 7
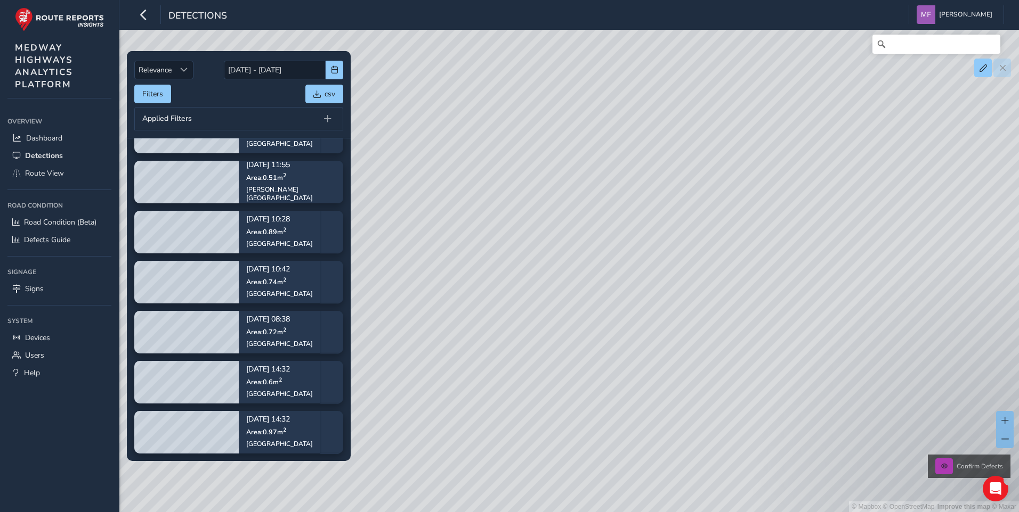
scroll to position [405, 0]
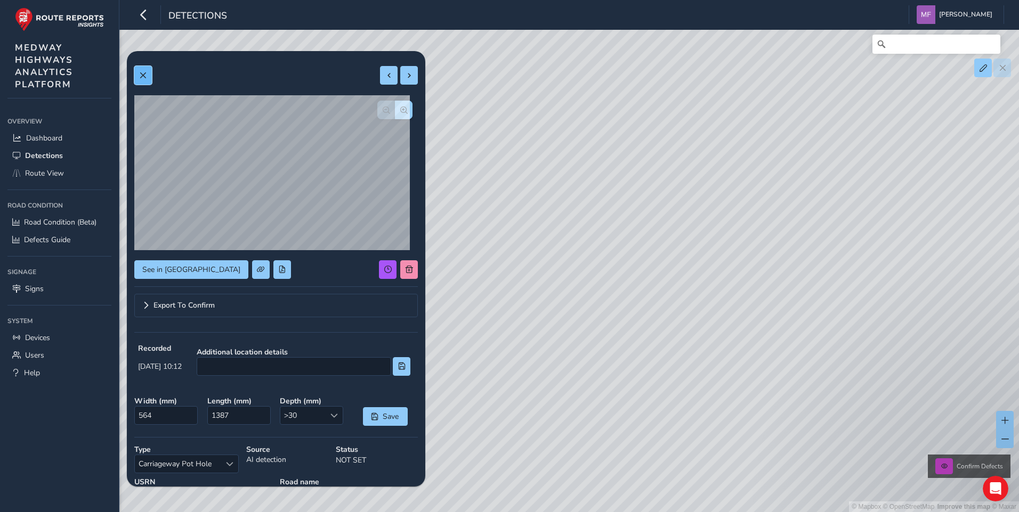
click at [143, 75] on span at bounding box center [142, 75] width 7 height 7
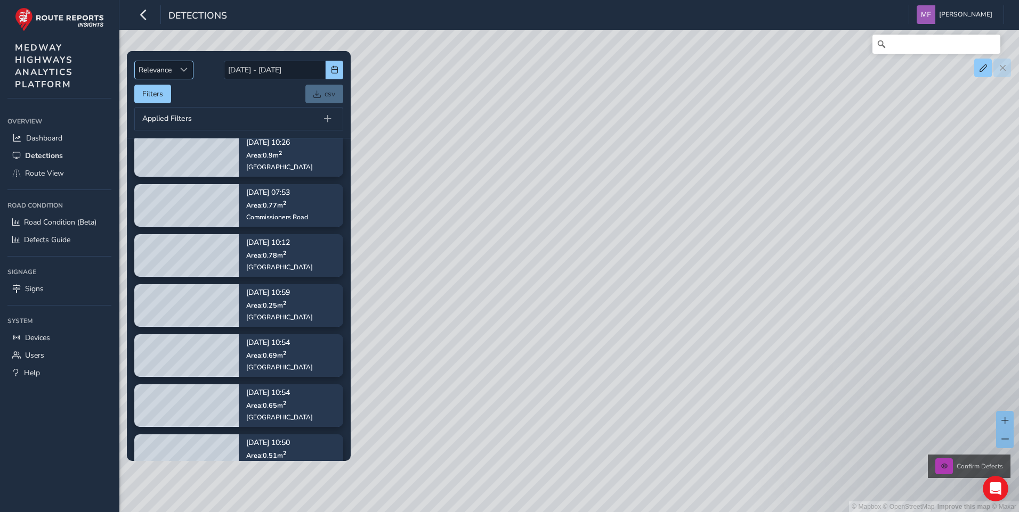
click at [185, 68] on span "Sort by Date" at bounding box center [183, 69] width 7 height 7
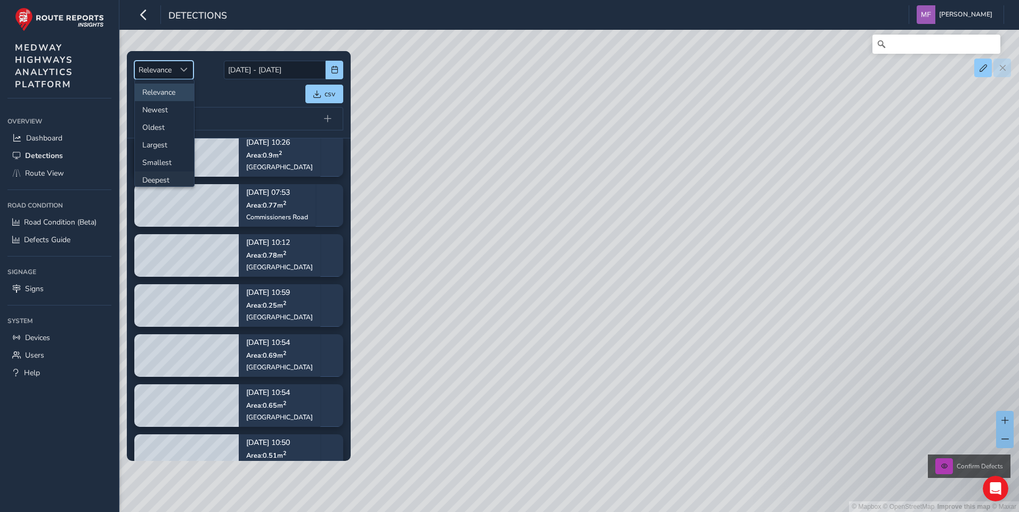
click at [164, 180] on li "Deepest" at bounding box center [164, 181] width 59 height 18
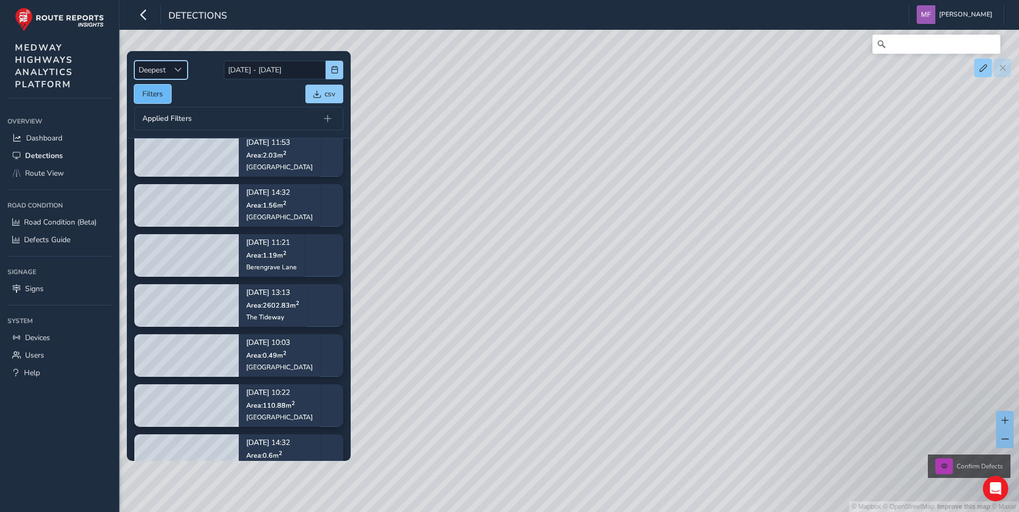
click at [161, 95] on button "Filters" at bounding box center [152, 94] width 37 height 19
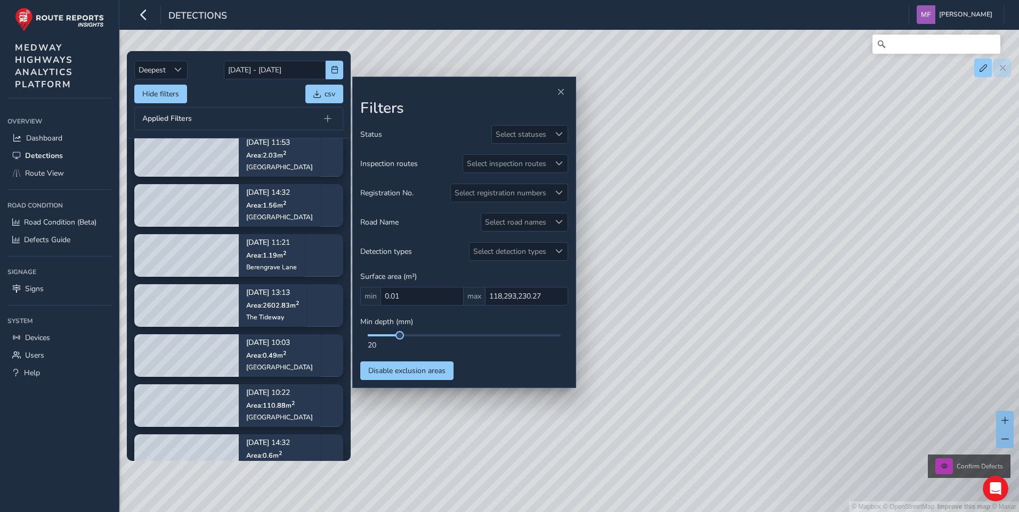
click at [451, 449] on div "© Mapbox © OpenStreetMap Improve this map © Maxar Confirm Defects" at bounding box center [509, 256] width 1019 height 512
click at [424, 332] on div "Min depth (mm) 20" at bounding box center [464, 334] width 208 height 34
click at [393, 337] on div "24" at bounding box center [464, 343] width 208 height 16
click at [563, 91] on span "Close" at bounding box center [560, 91] width 7 height 7
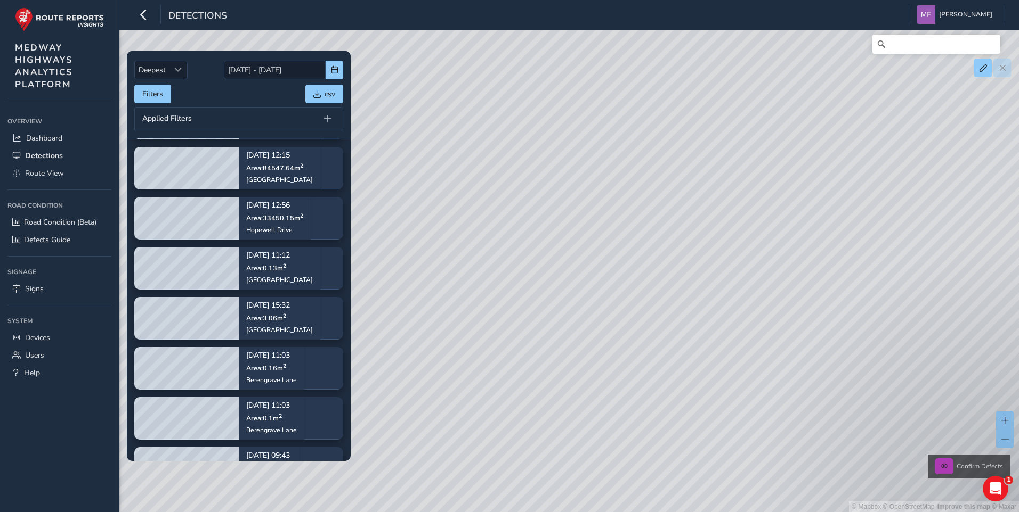
scroll to position [1172, 0]
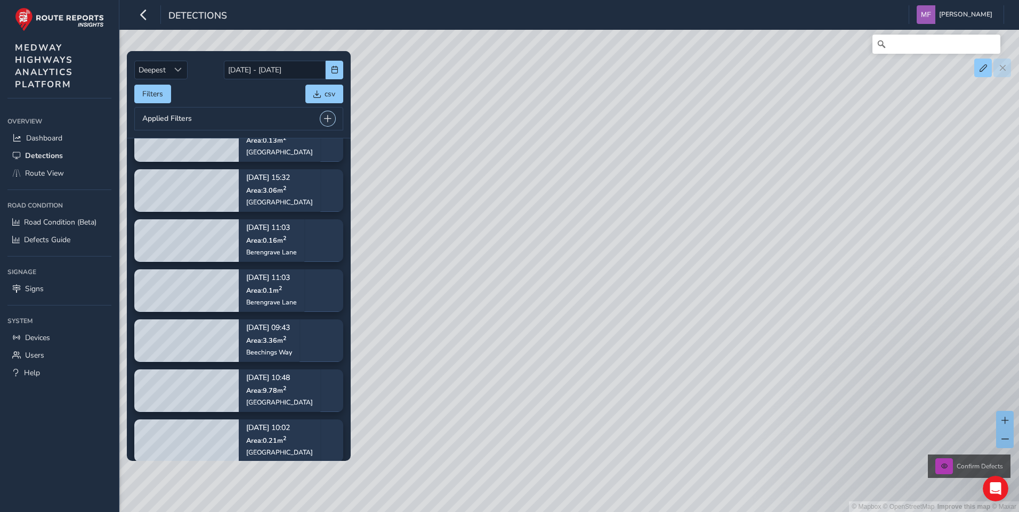
click at [326, 117] on span at bounding box center [327, 118] width 7 height 7
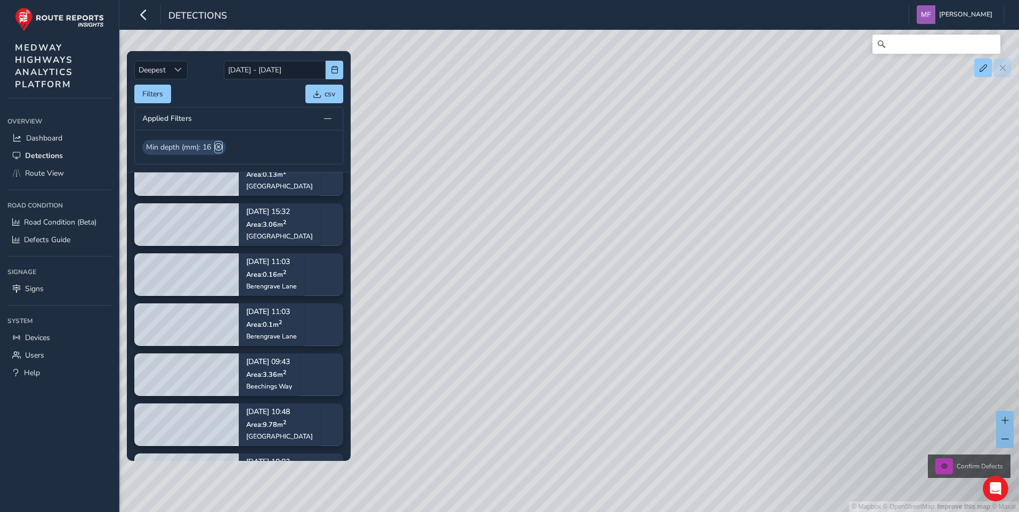
click at [217, 146] on span at bounding box center [218, 147] width 7 height 11
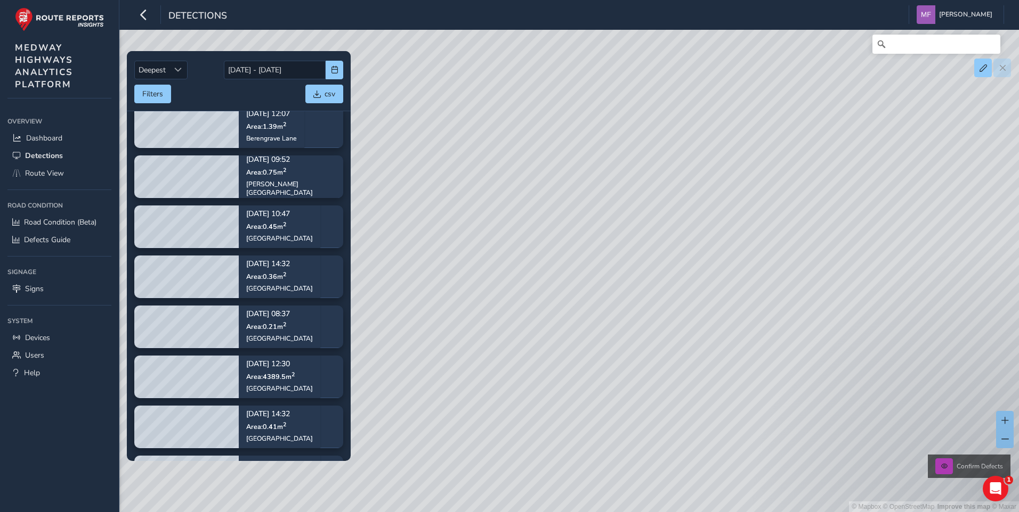
scroll to position [2145, 0]
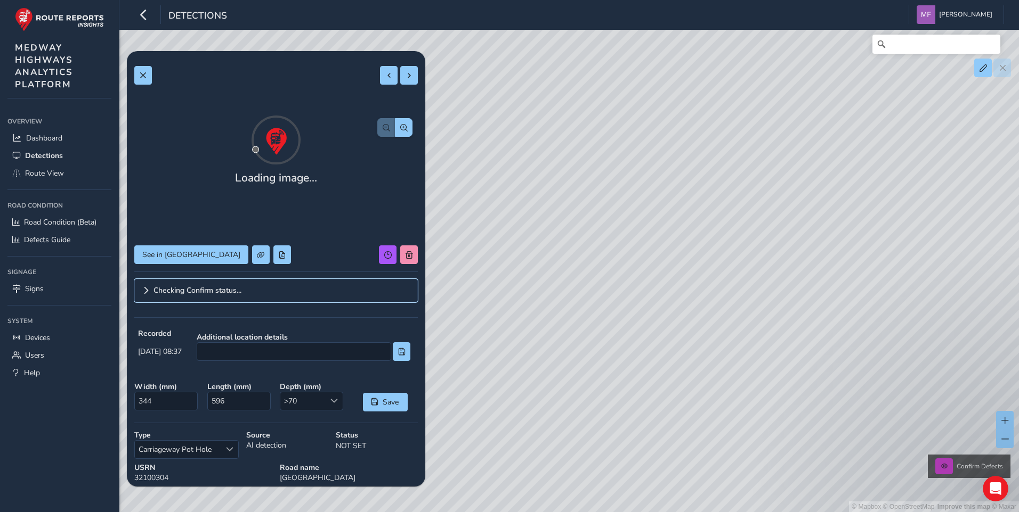
click at [199, 295] on span "Checking Confirm status..." at bounding box center [197, 290] width 88 height 7
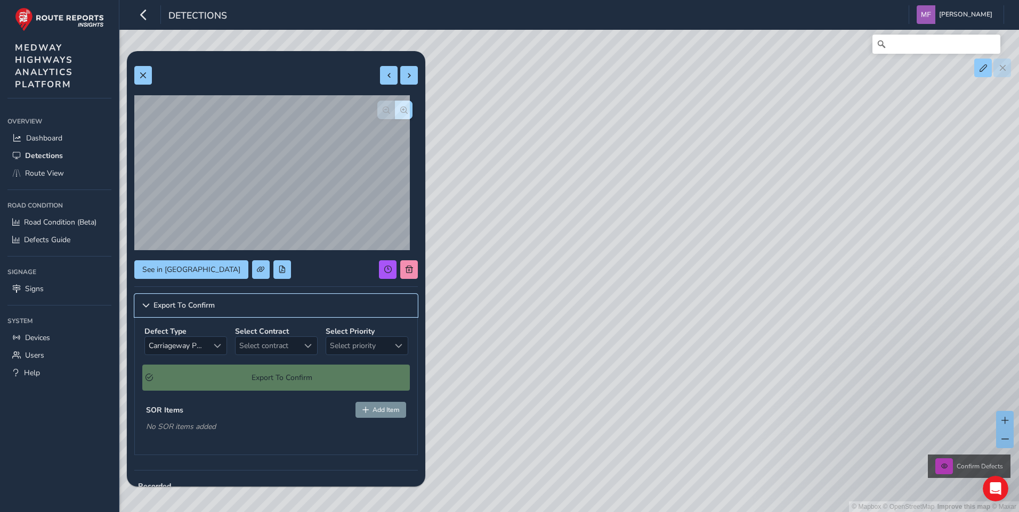
click at [145, 305] on span "Collapse" at bounding box center [145, 305] width 7 height 7
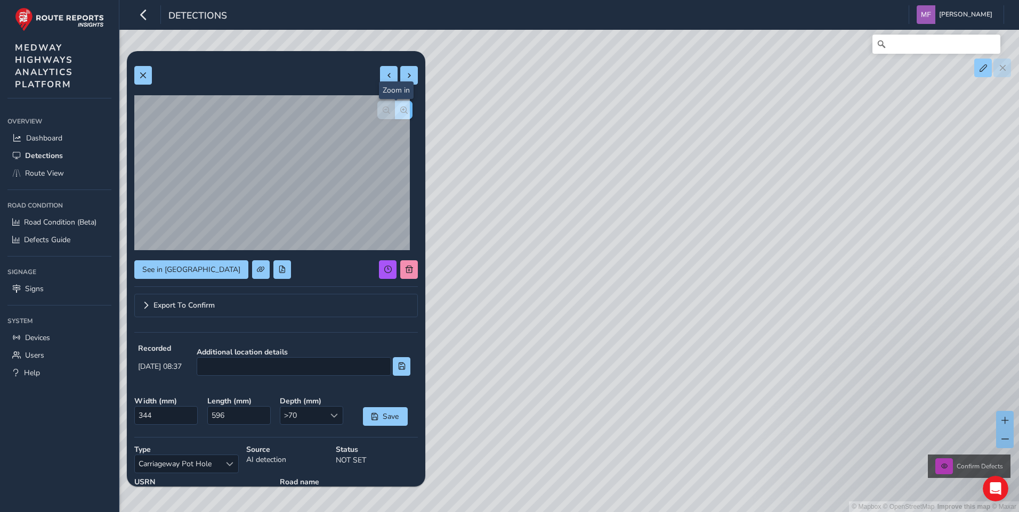
click at [400, 111] on span "button" at bounding box center [403, 110] width 7 height 7
click at [382, 110] on span "button" at bounding box center [385, 110] width 7 height 7
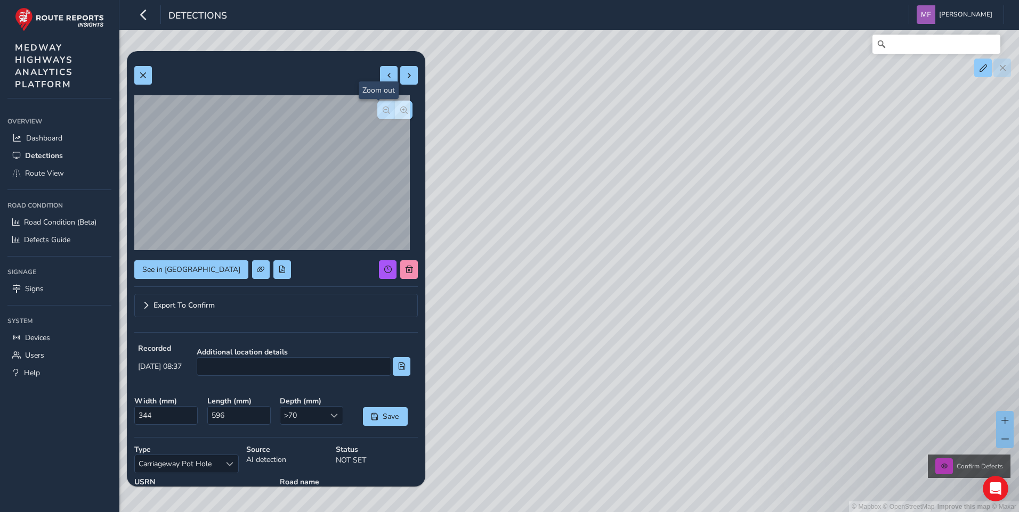
click at [382, 110] on span "button" at bounding box center [385, 110] width 7 height 7
click at [377, 110] on div at bounding box center [394, 110] width 35 height 19
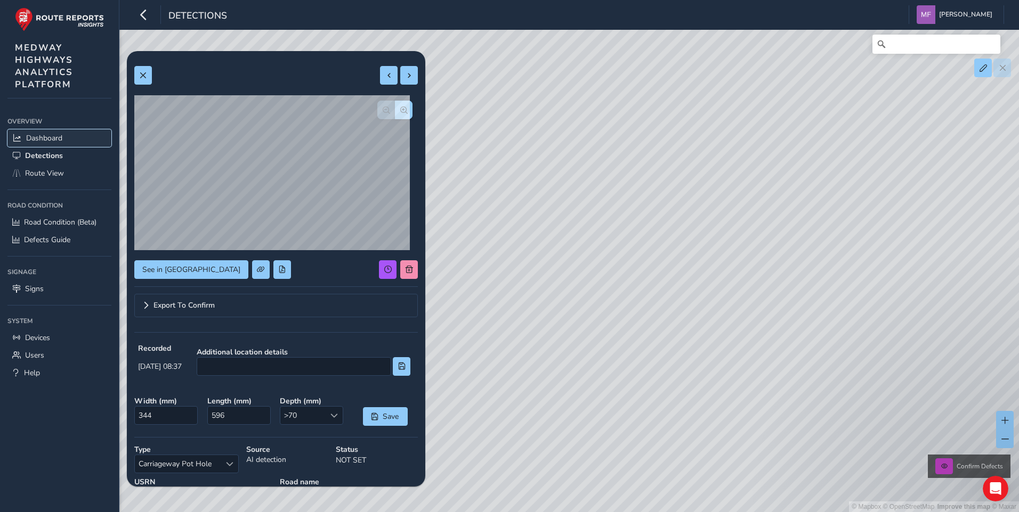
click at [42, 139] on span "Dashboard" at bounding box center [44, 138] width 36 height 10
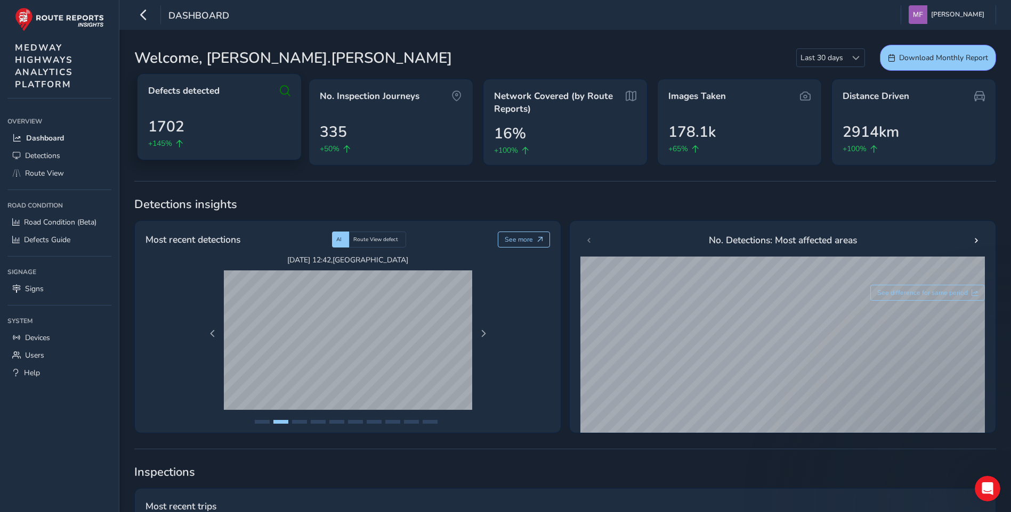
click at [282, 89] on icon at bounding box center [285, 91] width 11 height 13
